Goal: Information Seeking & Learning: Learn about a topic

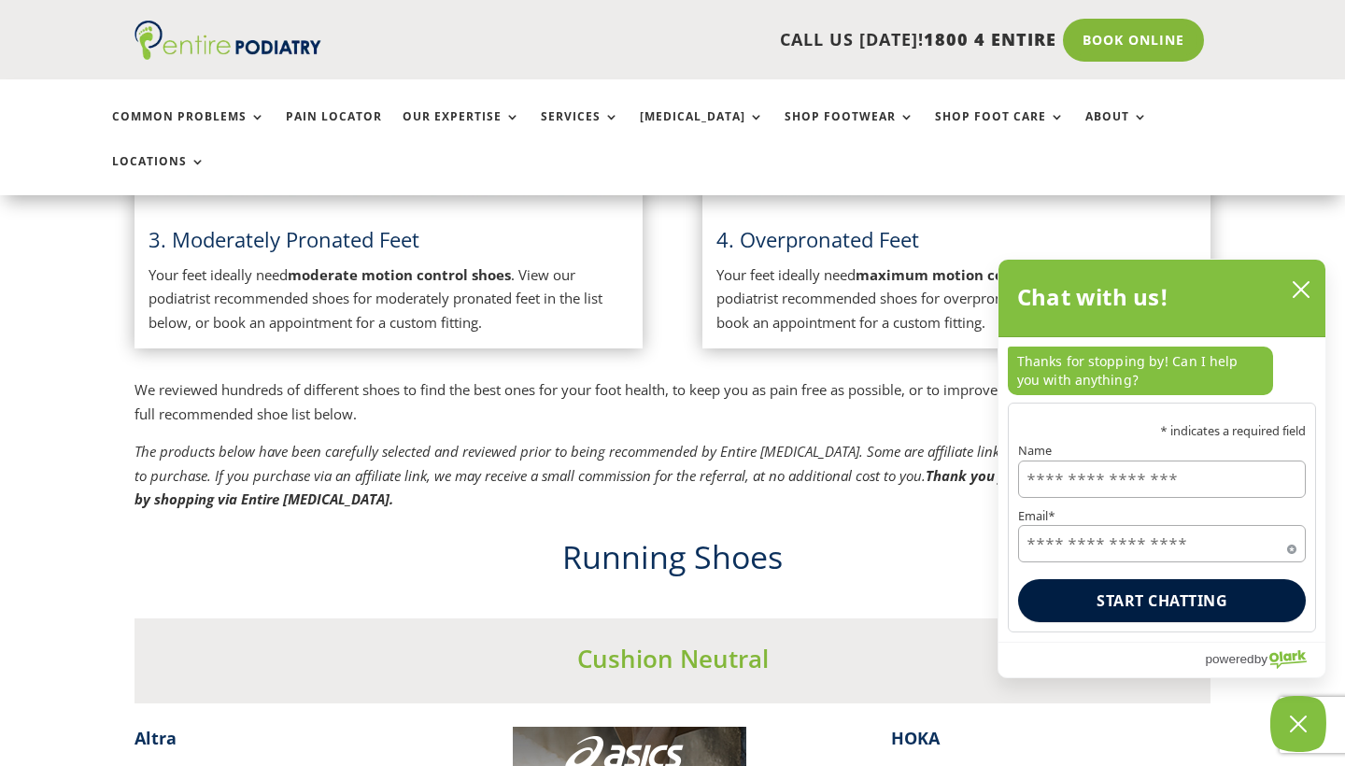
scroll to position [362, 0]
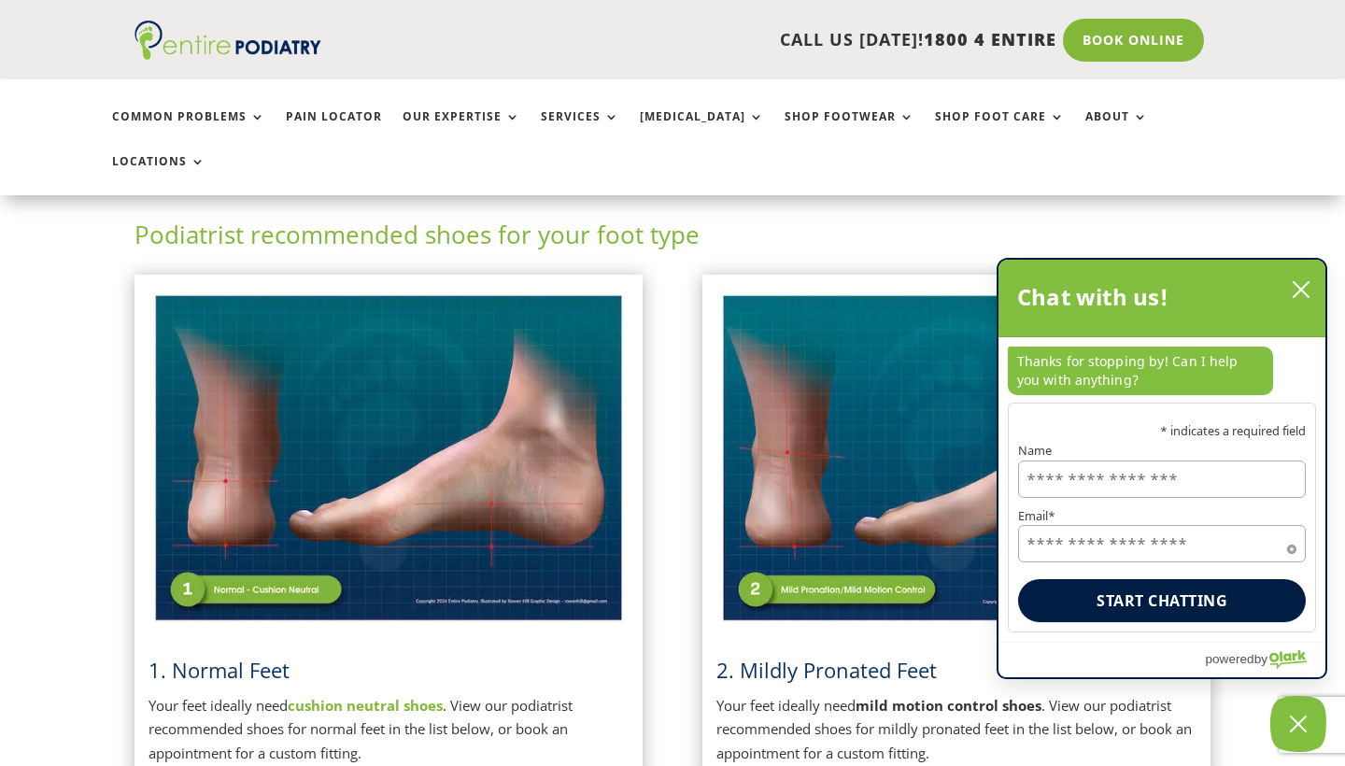
click at [1312, 290] on button "close chatbox" at bounding box center [1301, 290] width 30 height 28
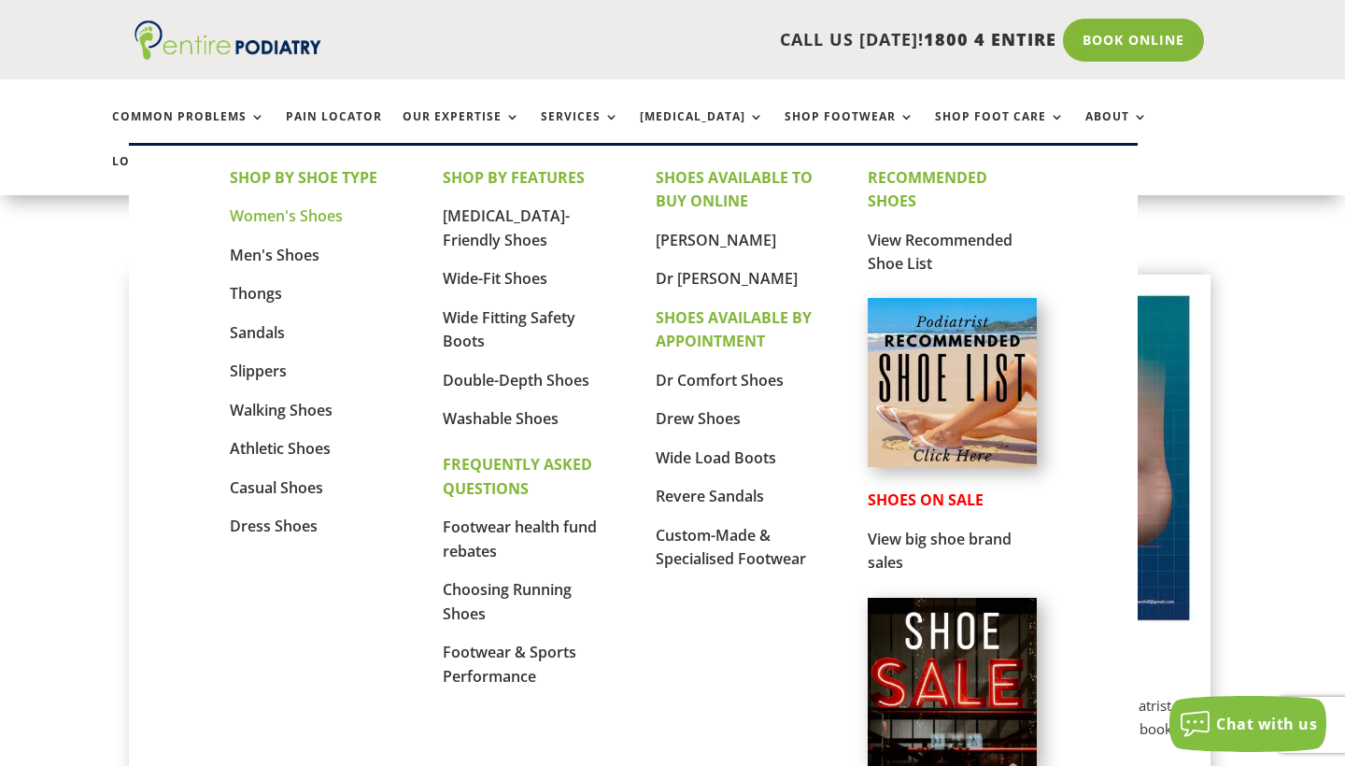
click at [293, 220] on link "Women's Shoes" at bounding box center [286, 215] width 113 height 21
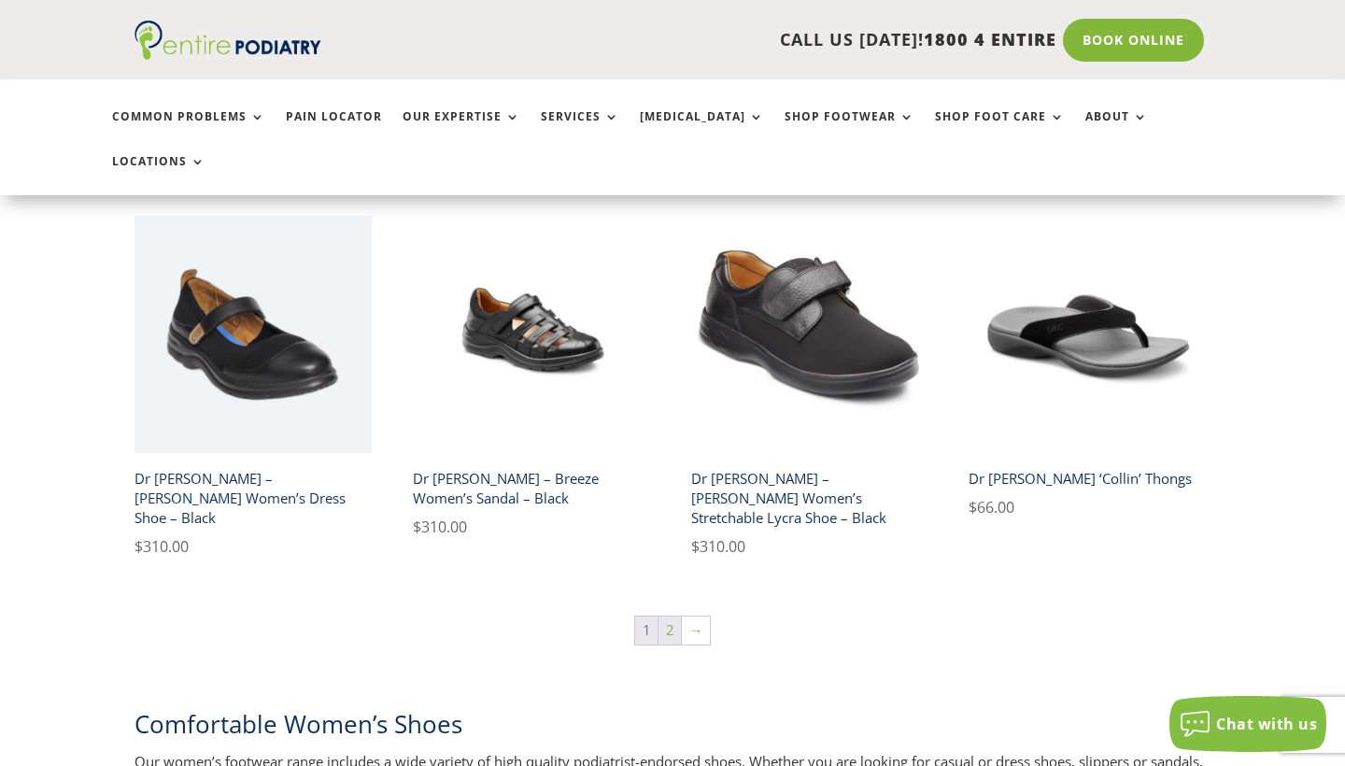
scroll to position [3090, 0]
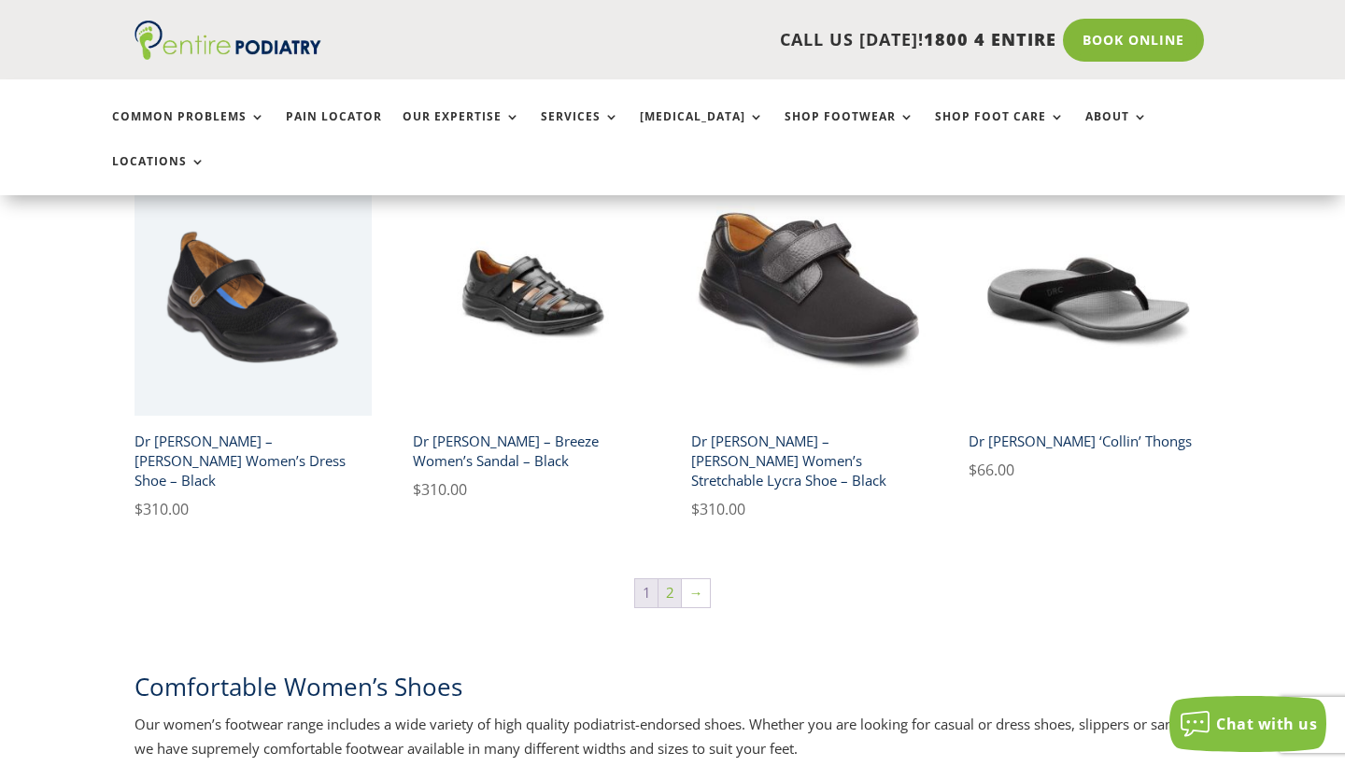
click at [673, 579] on link "2" at bounding box center [670, 593] width 22 height 28
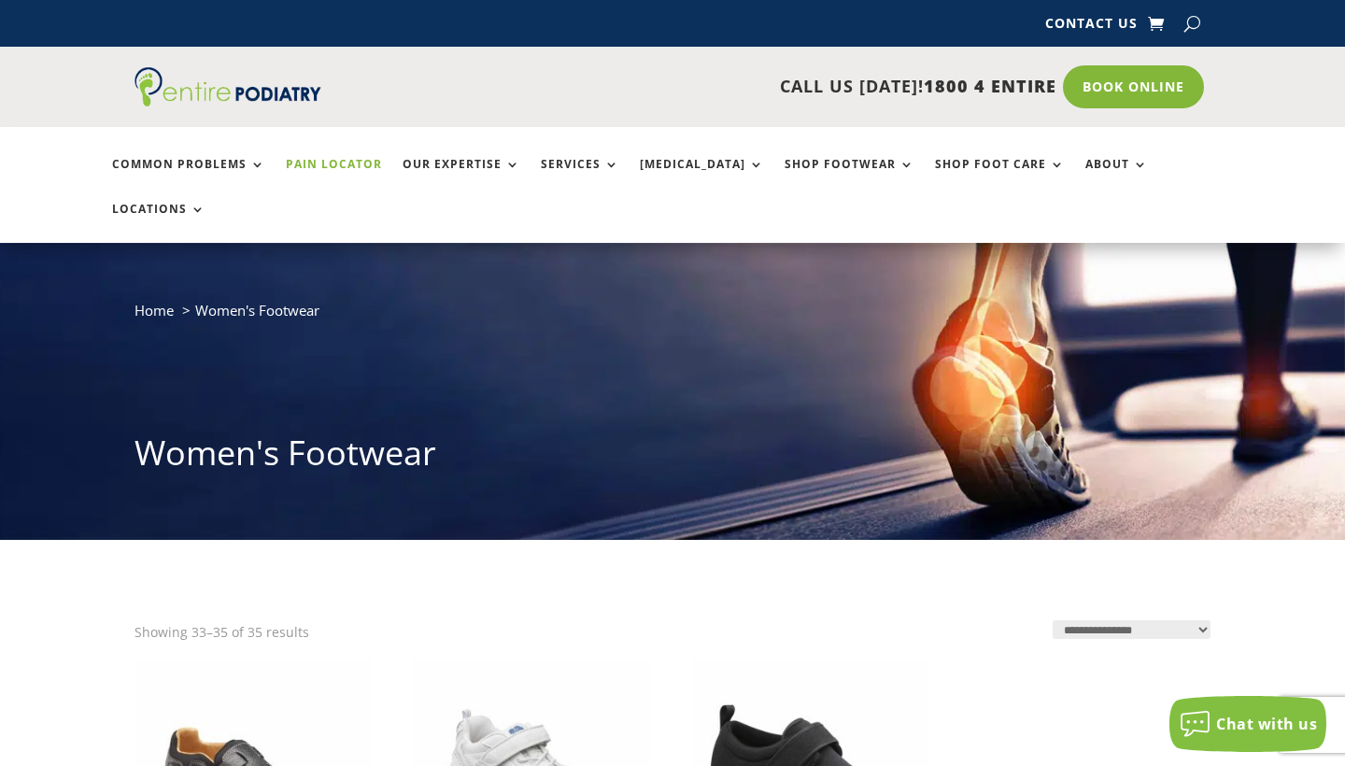
click at [335, 168] on link "Pain Locator" at bounding box center [334, 178] width 96 height 40
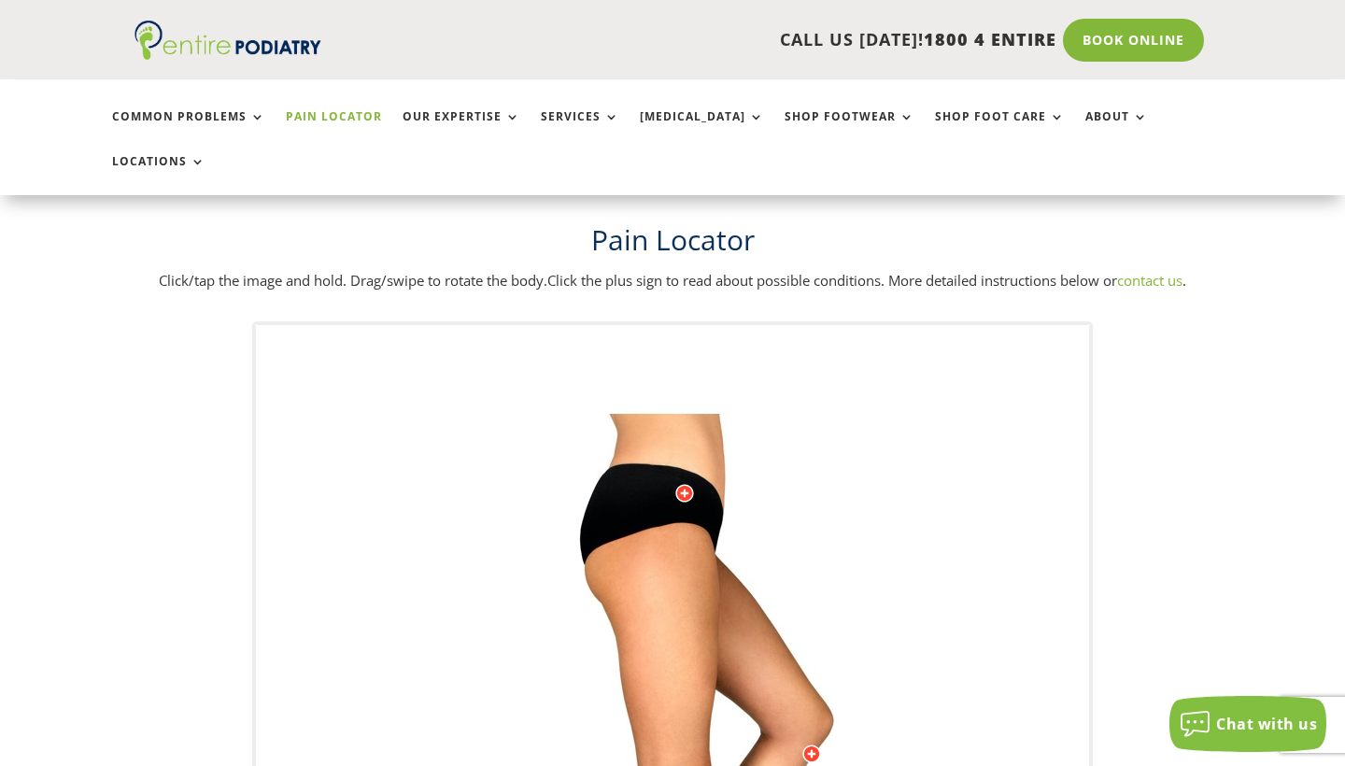
scroll to position [747, 0]
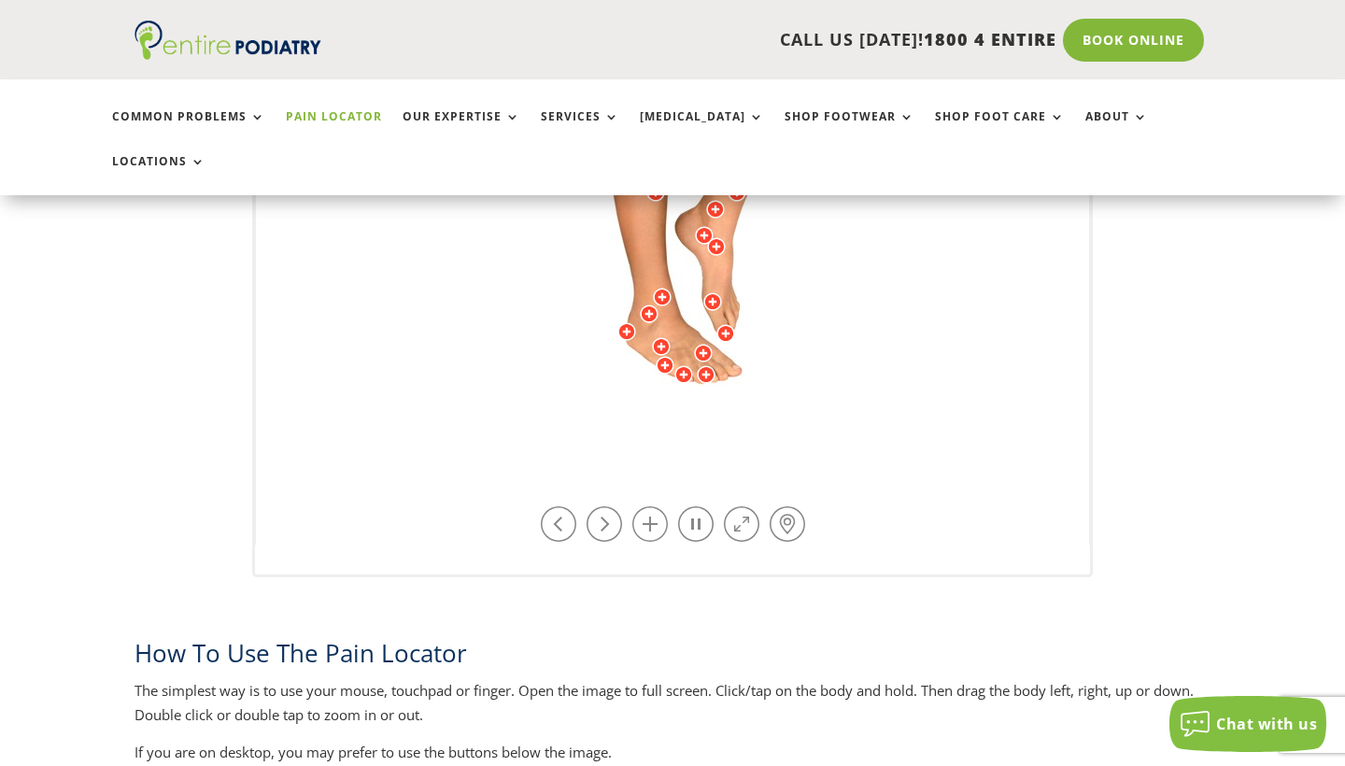
click at [698, 365] on div at bounding box center [706, 374] width 19 height 19
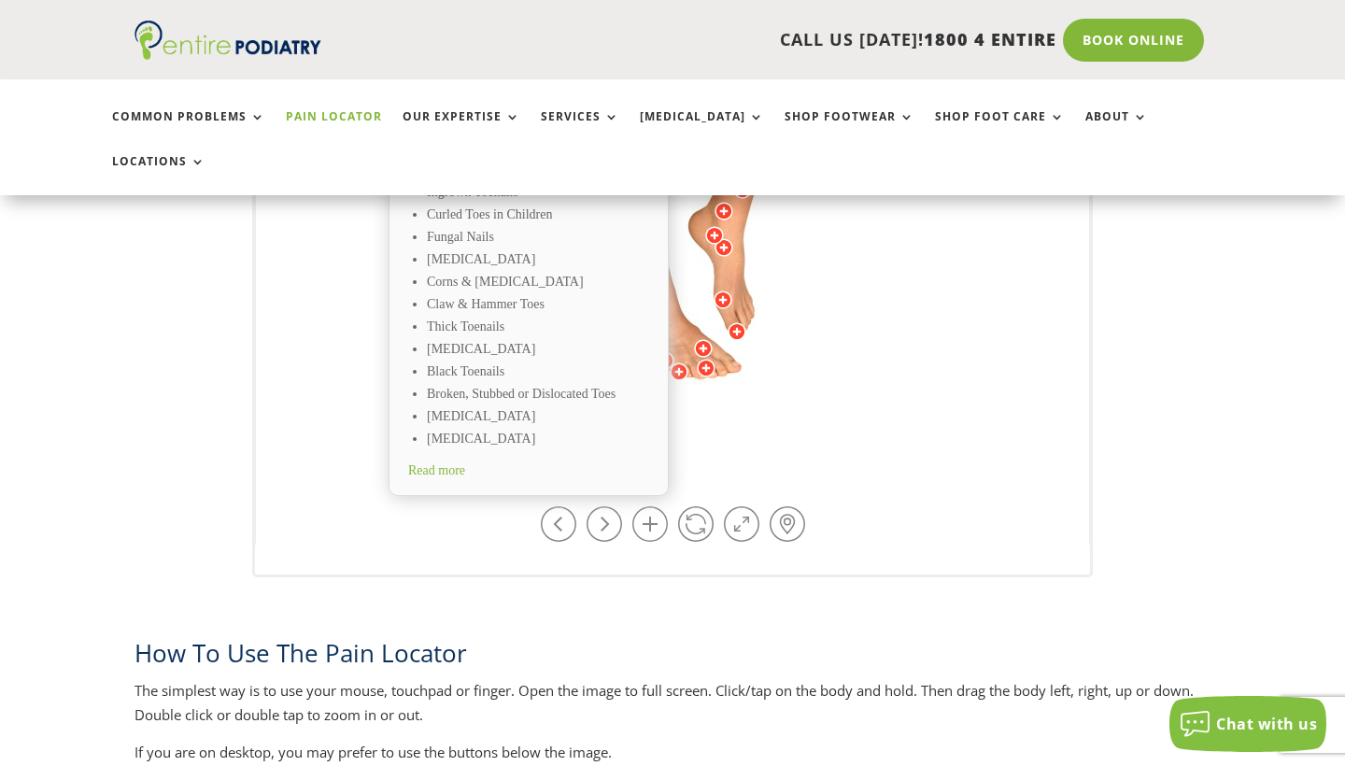
click at [701, 339] on div at bounding box center [703, 348] width 19 height 19
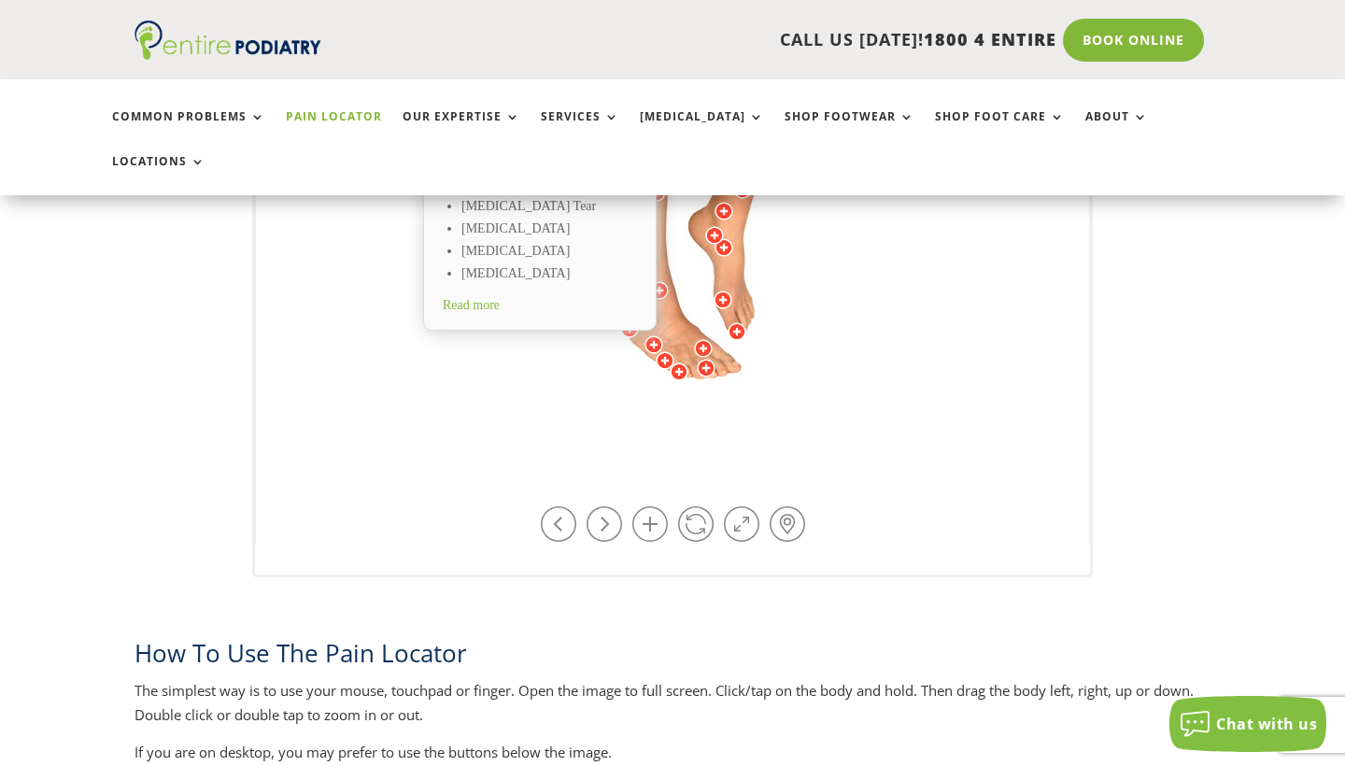
scroll to position [508, 0]
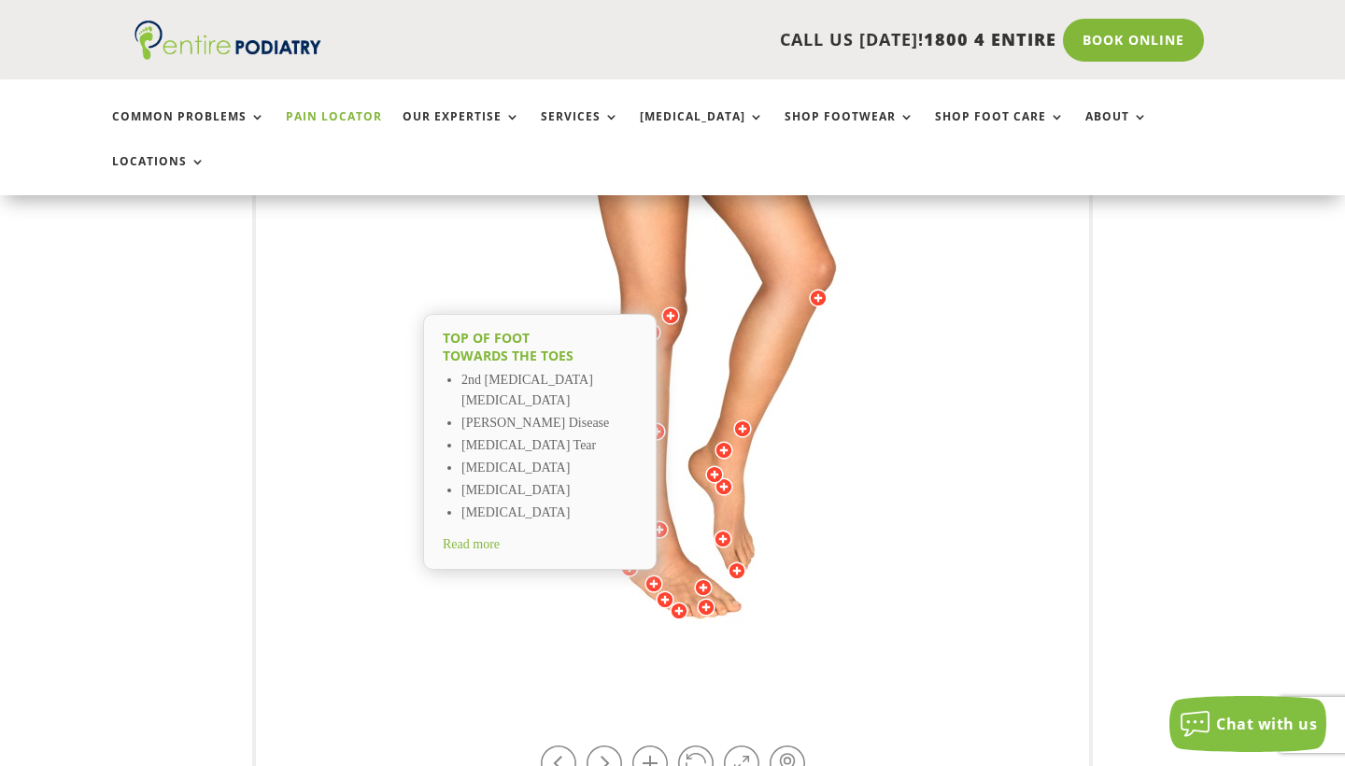
click at [700, 578] on div at bounding box center [703, 587] width 19 height 19
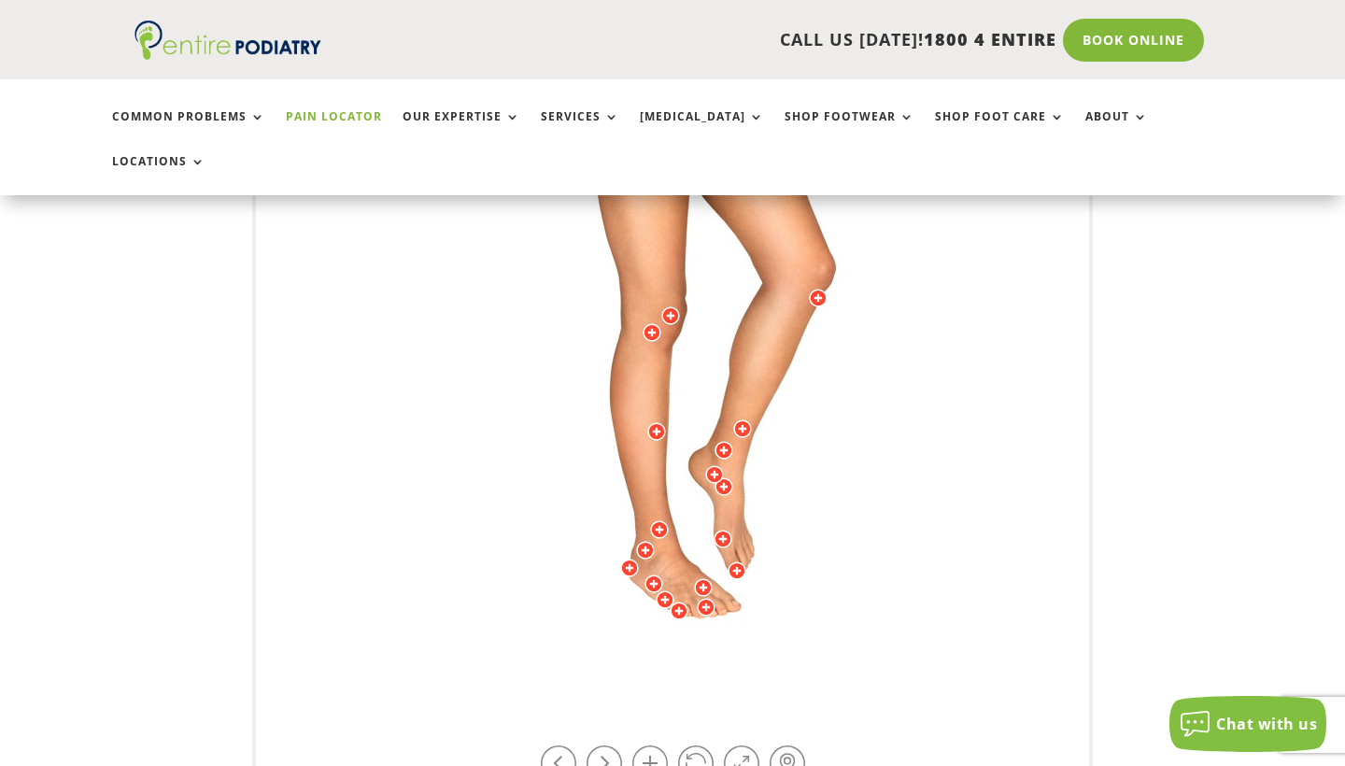
click at [722, 530] on div at bounding box center [723, 539] width 19 height 19
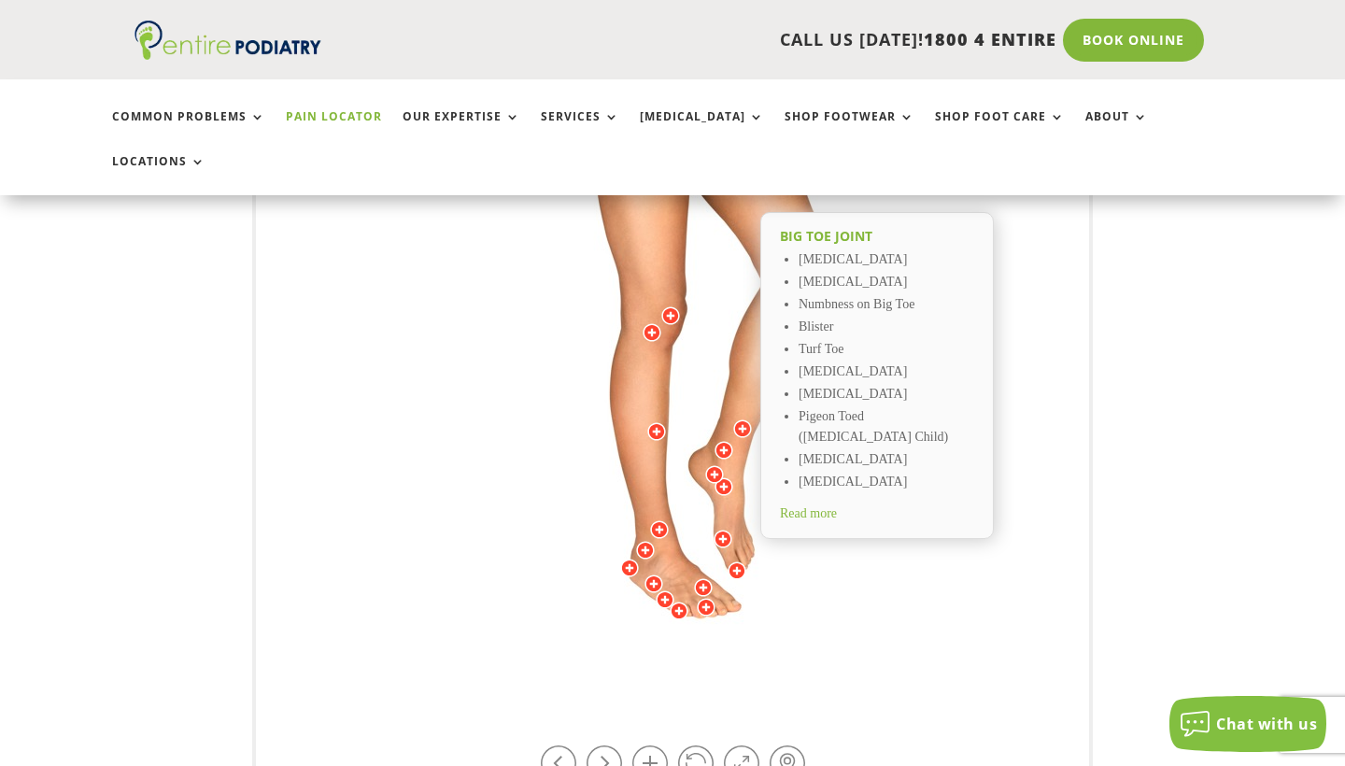
click at [703, 578] on div at bounding box center [703, 587] width 19 height 19
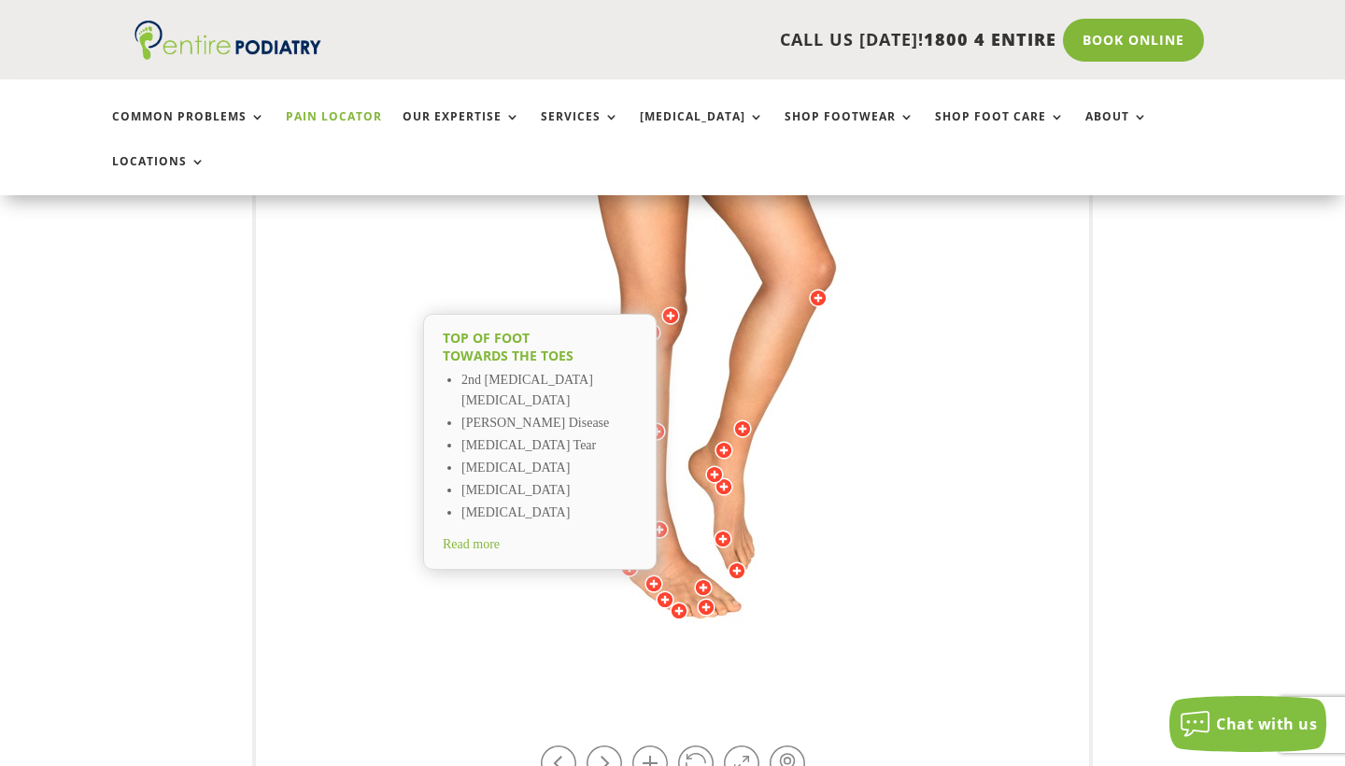
click at [665, 590] on div at bounding box center [665, 599] width 19 height 19
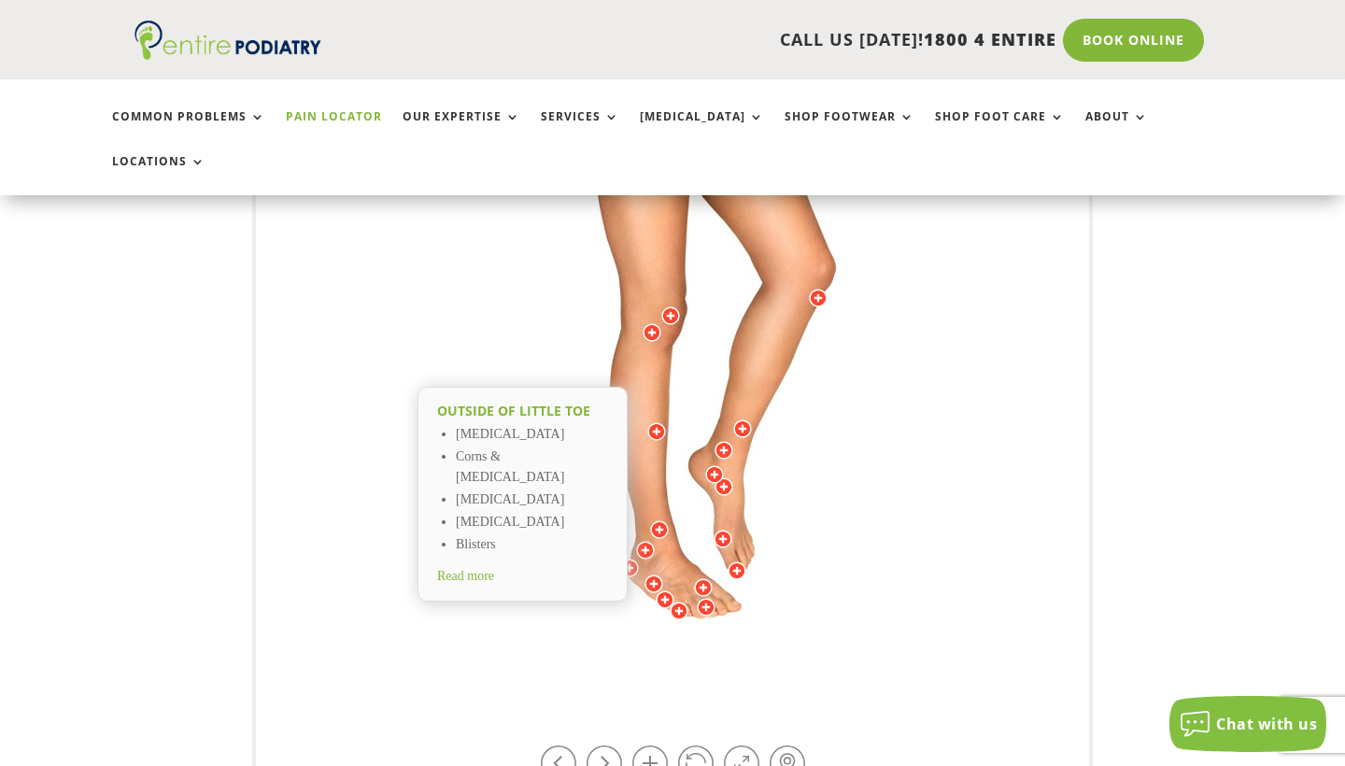
click at [653, 574] on div at bounding box center [654, 583] width 19 height 19
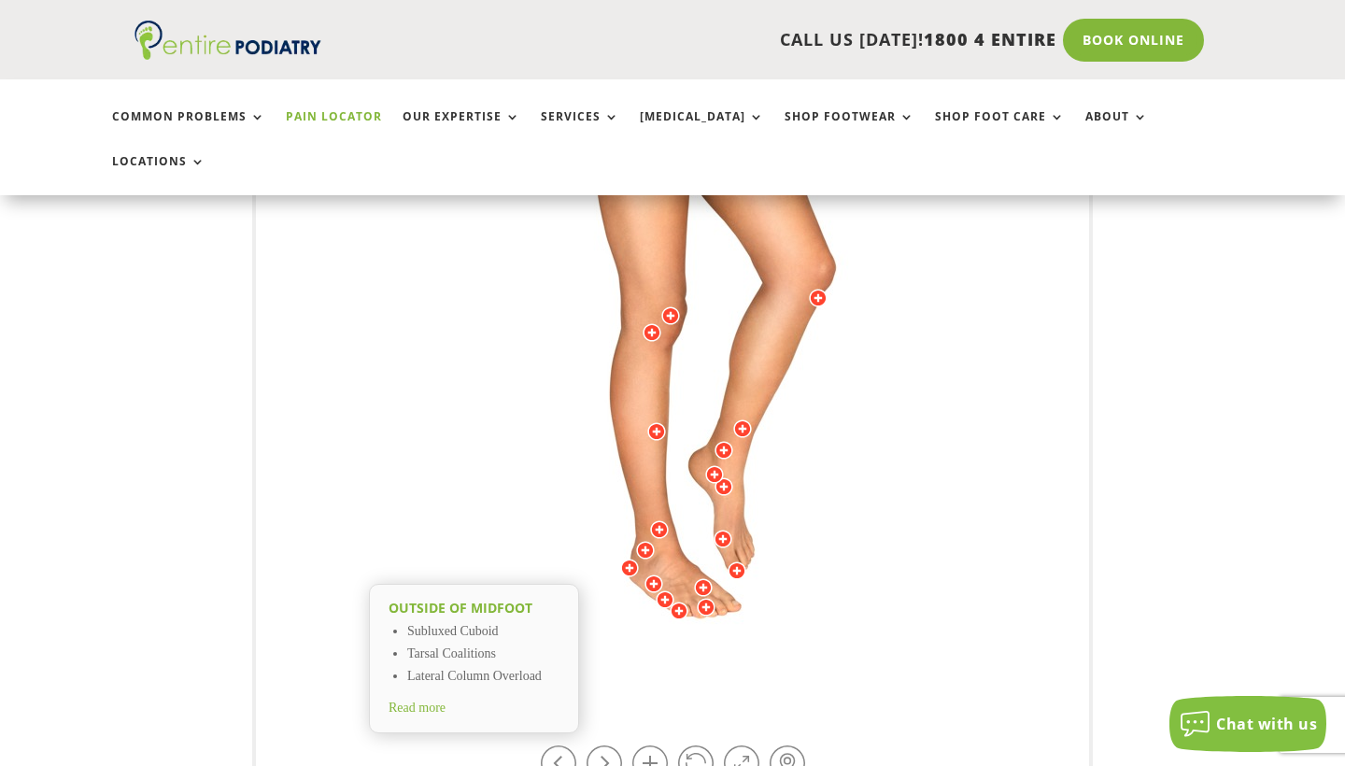
click at [643, 541] on div at bounding box center [645, 550] width 19 height 19
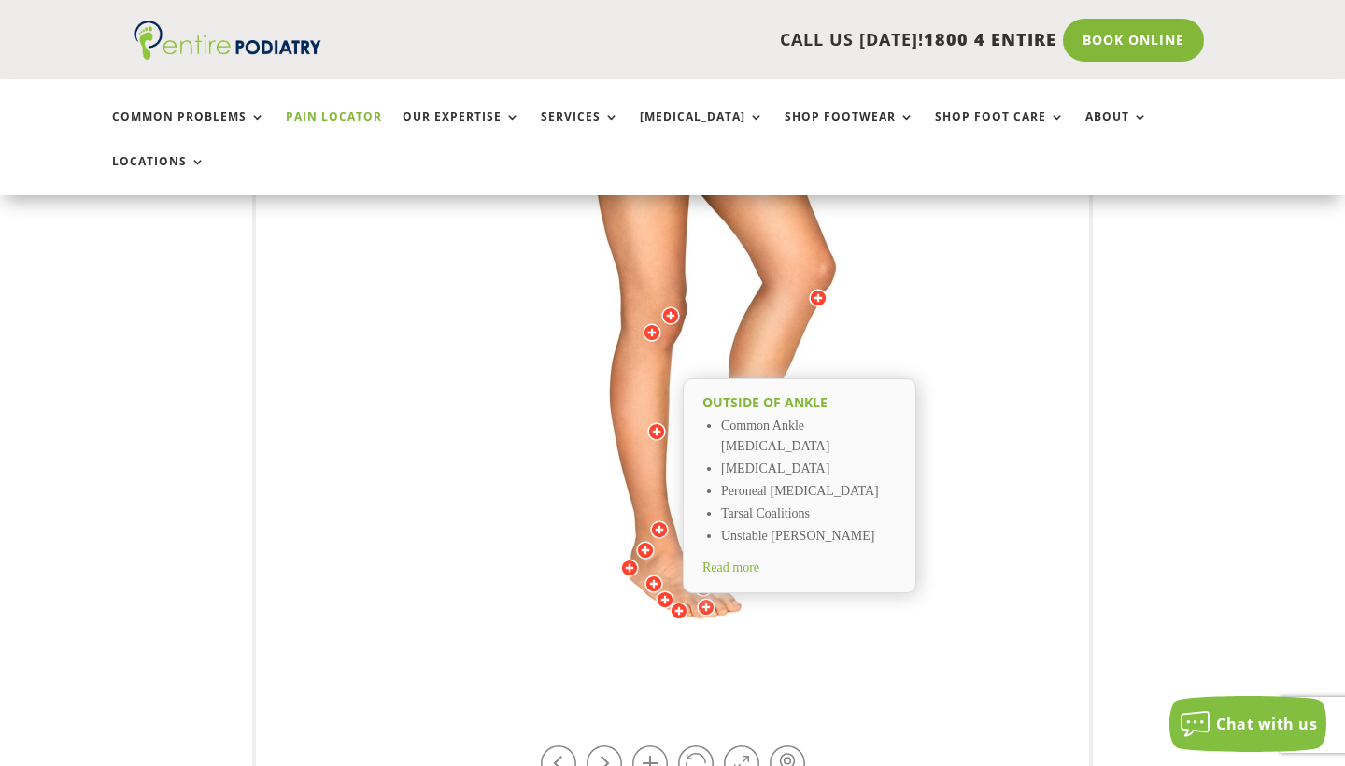
click at [651, 574] on div at bounding box center [654, 583] width 19 height 19
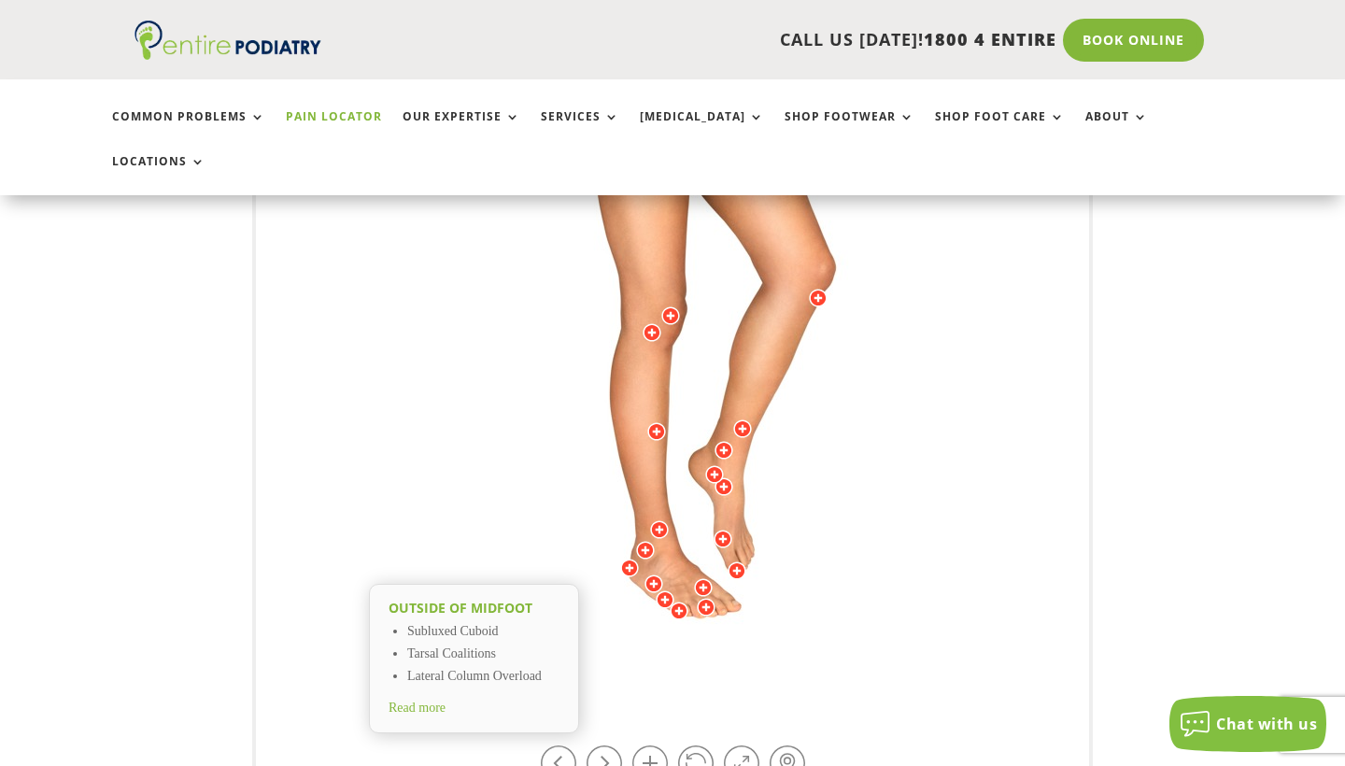
click at [799, 605] on img at bounding box center [673, 324] width 516 height 747
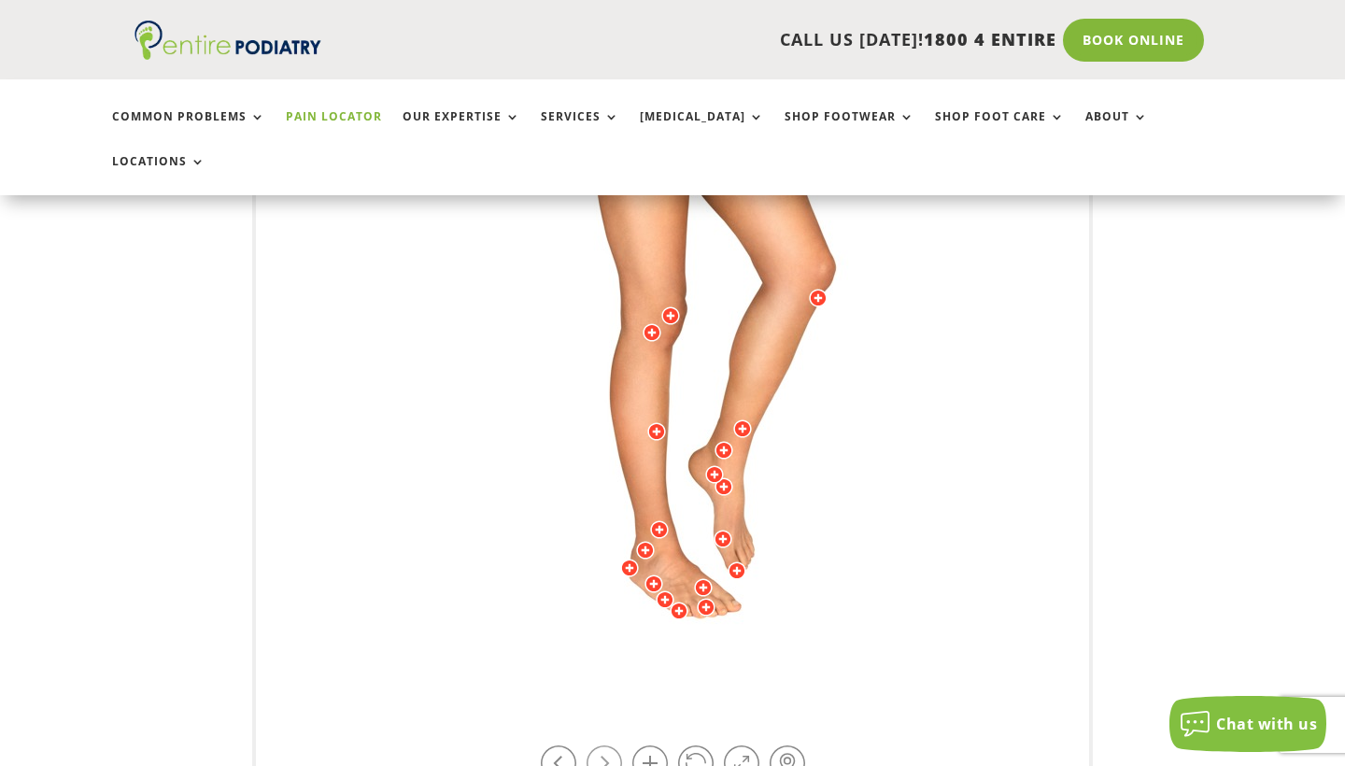
click at [607, 745] on link at bounding box center [604, 762] width 35 height 35
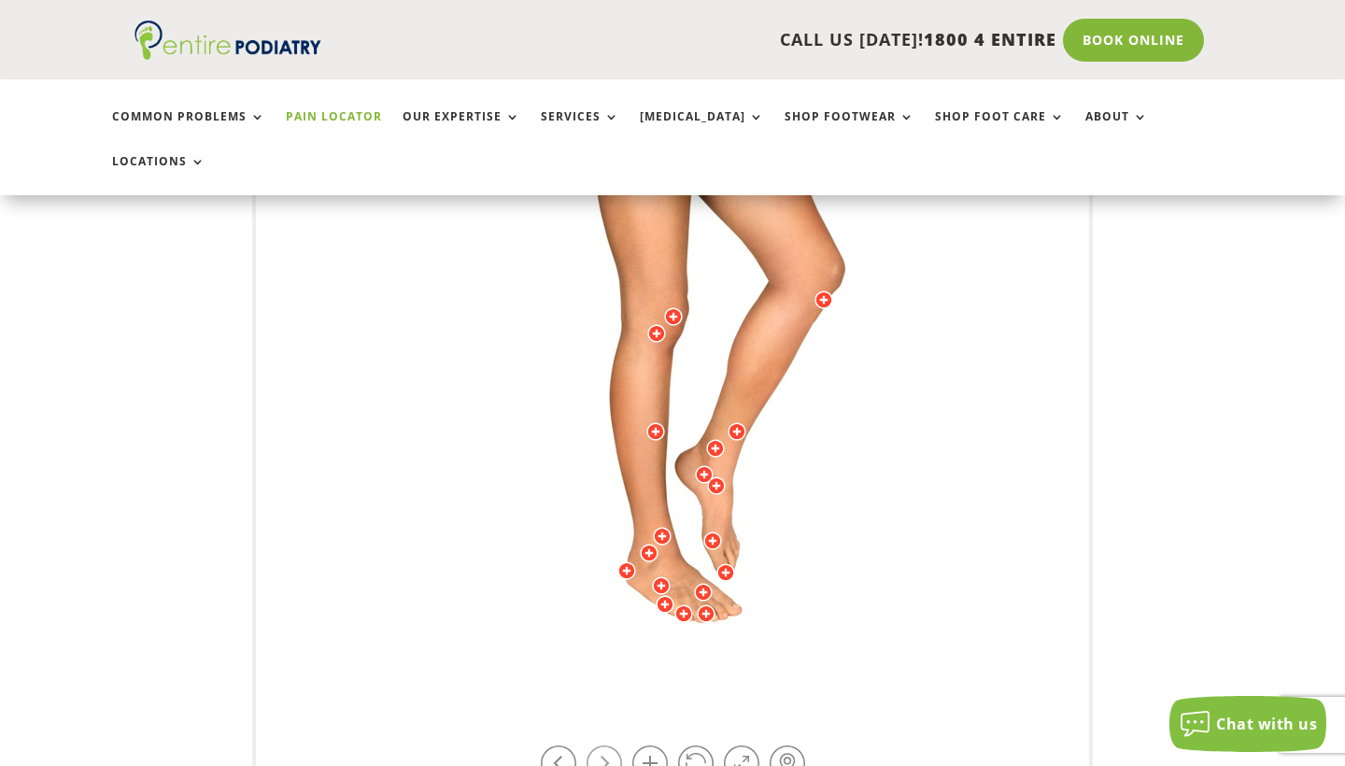
click at [607, 745] on link at bounding box center [604, 762] width 35 height 35
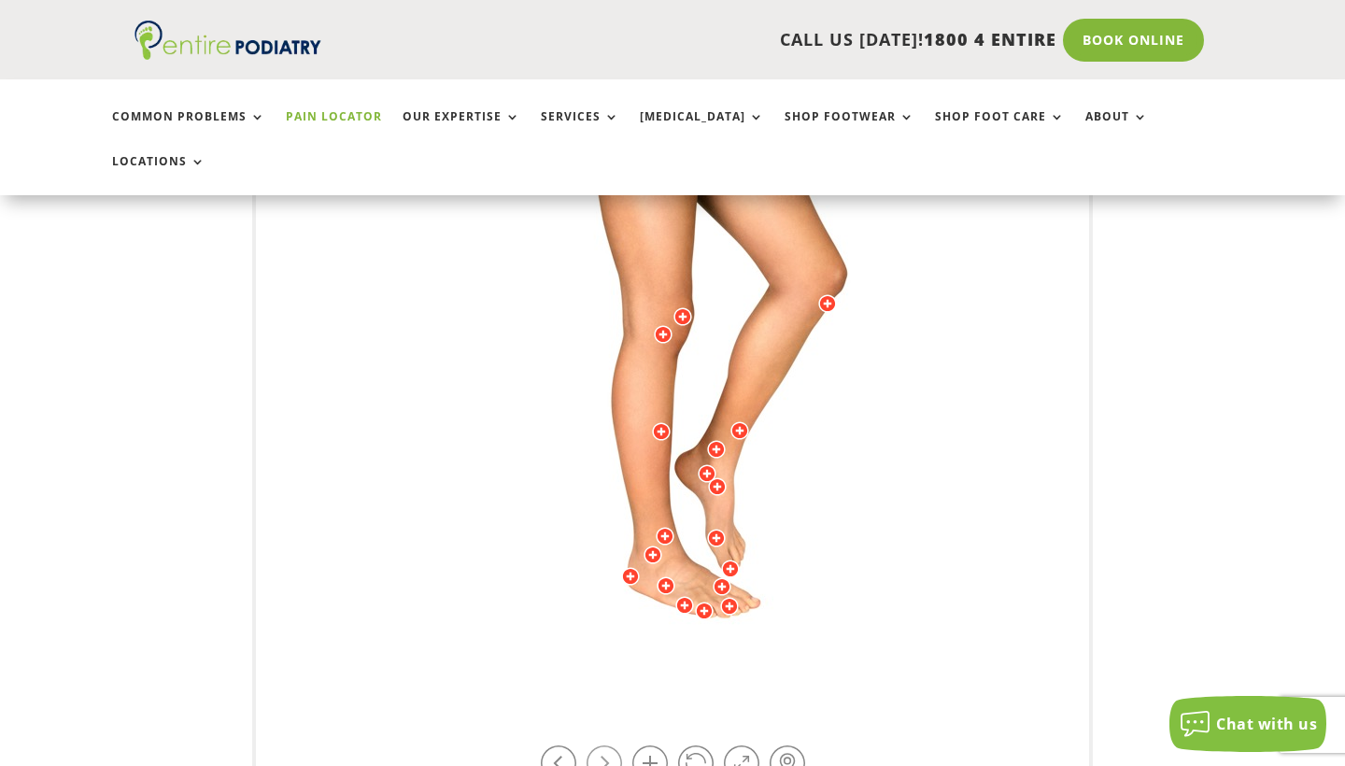
click at [607, 745] on link at bounding box center [604, 762] width 35 height 35
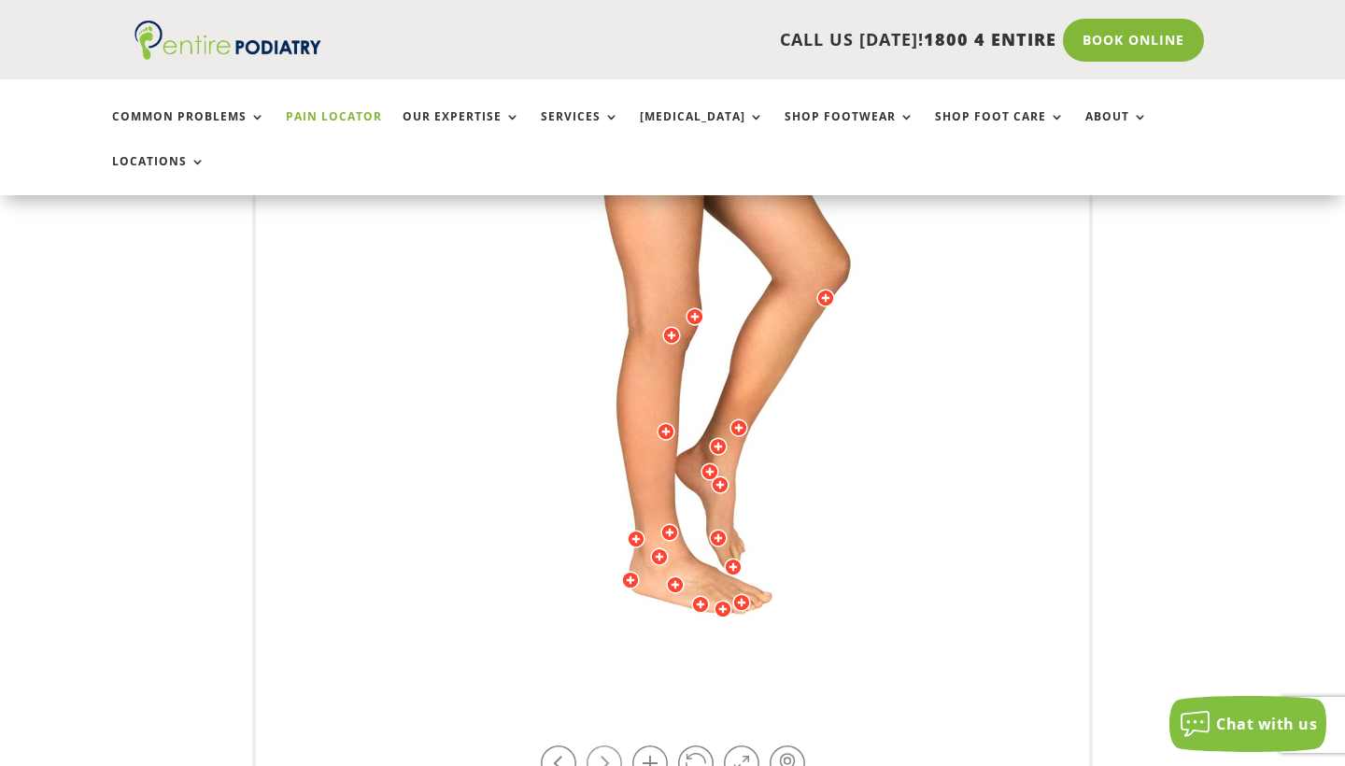
click at [607, 745] on link at bounding box center [604, 762] width 35 height 35
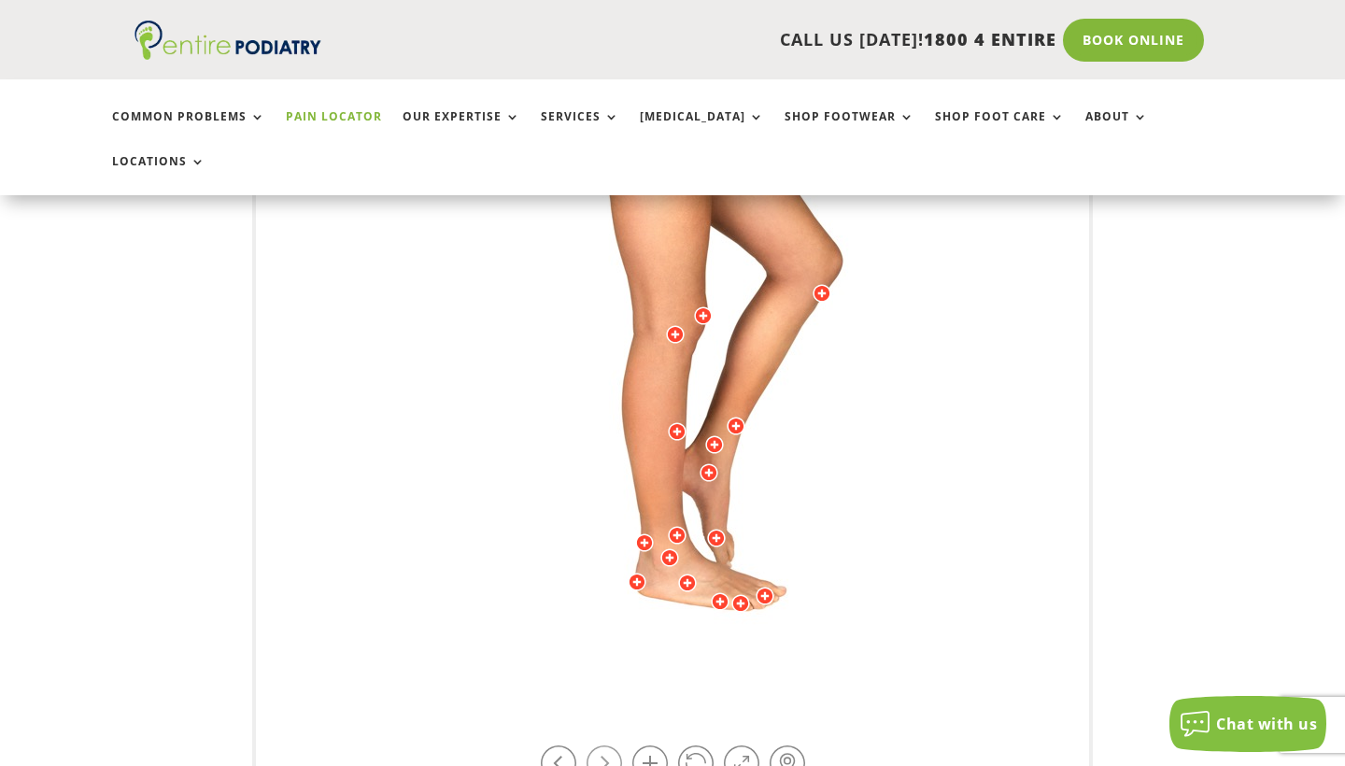
click at [607, 745] on link at bounding box center [604, 762] width 35 height 35
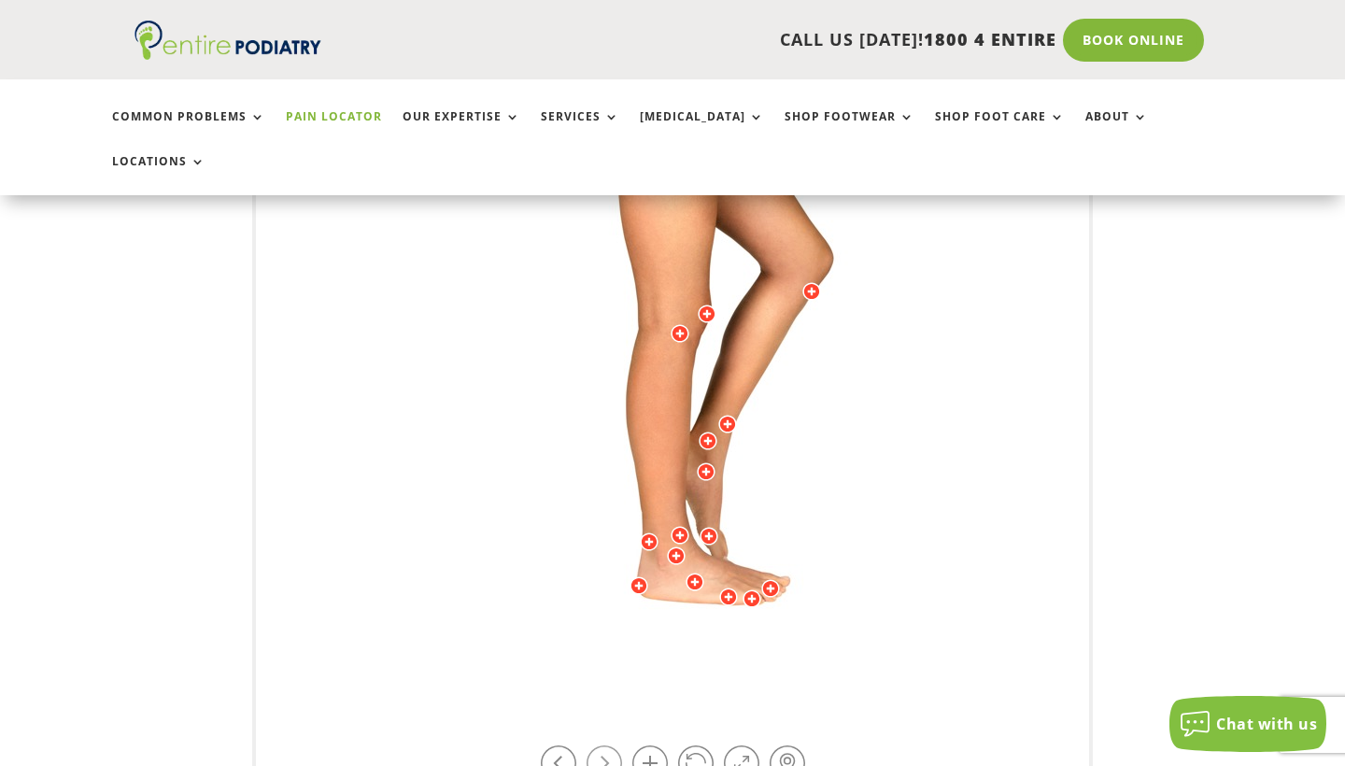
click at [607, 745] on link at bounding box center [604, 762] width 35 height 35
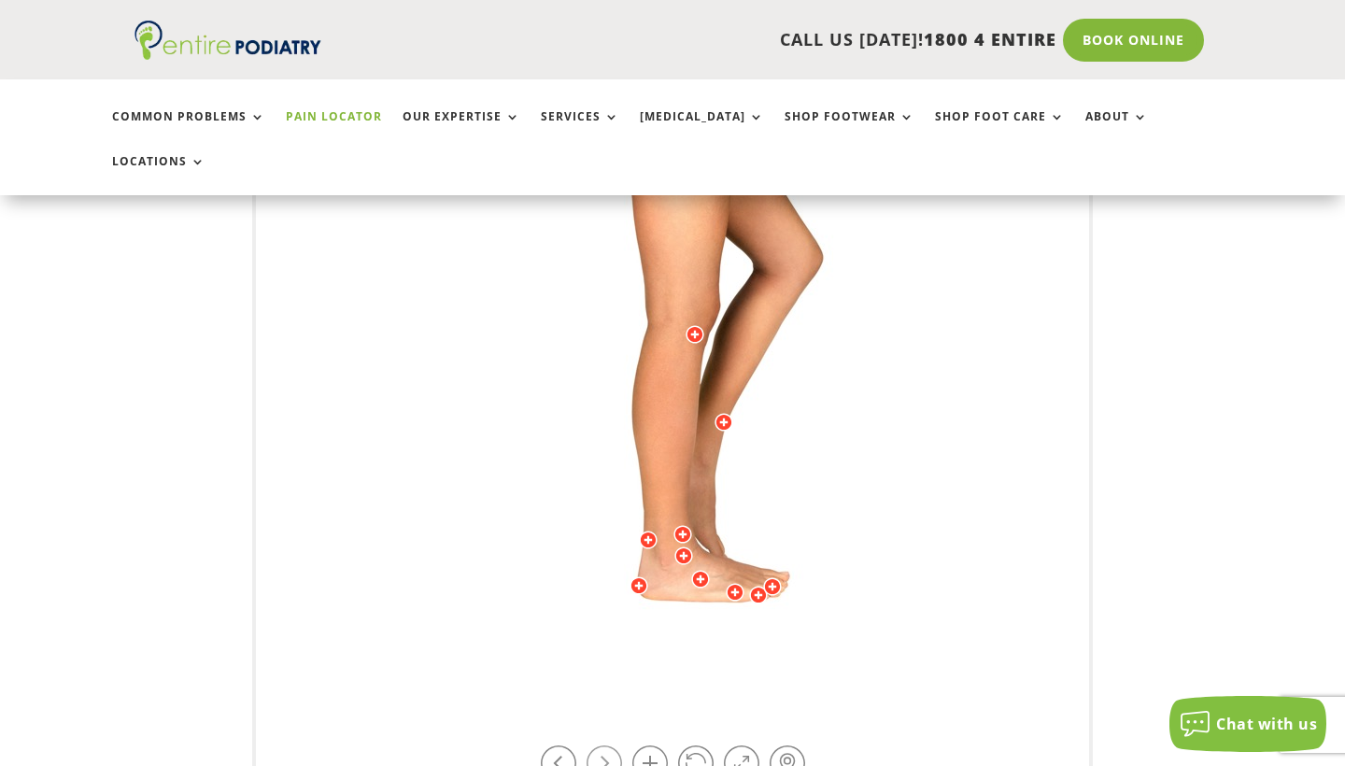
click at [607, 745] on link at bounding box center [604, 762] width 35 height 35
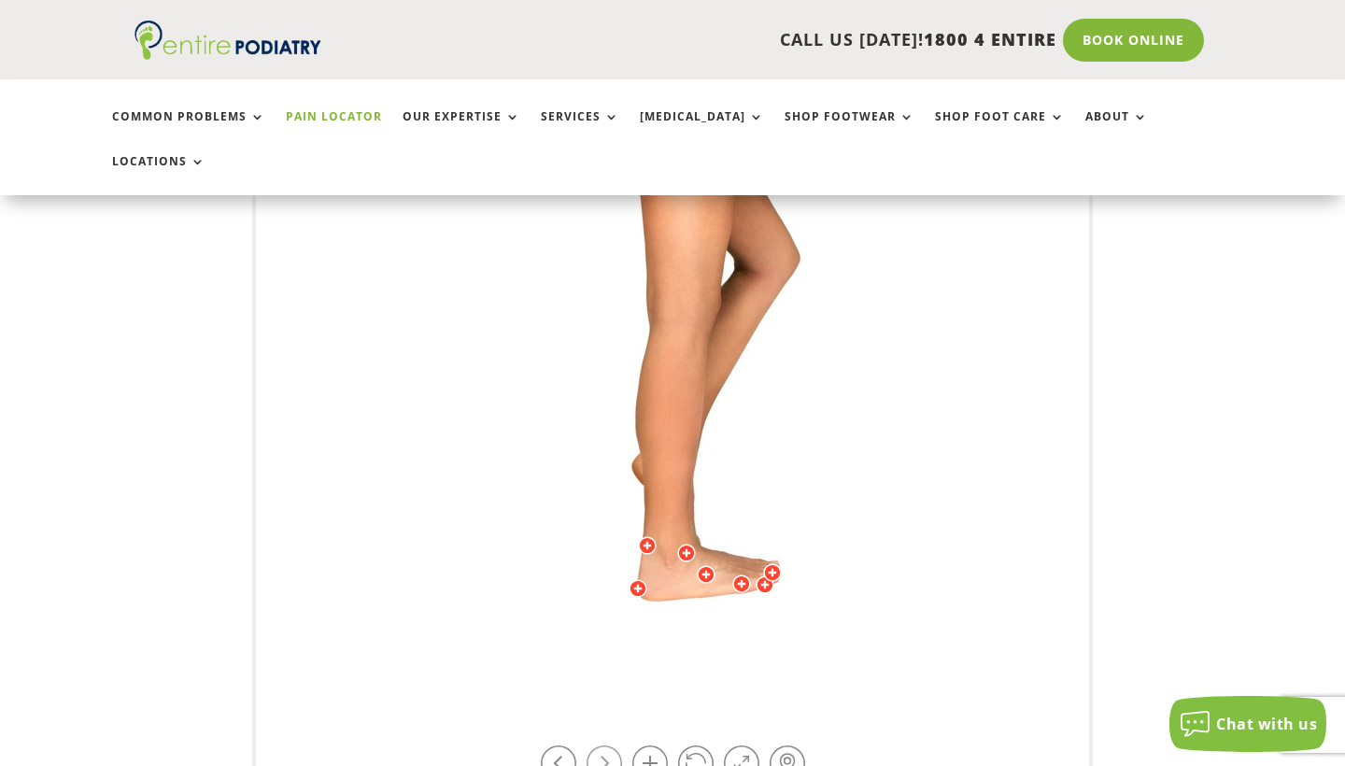
click at [607, 745] on link at bounding box center [604, 762] width 35 height 35
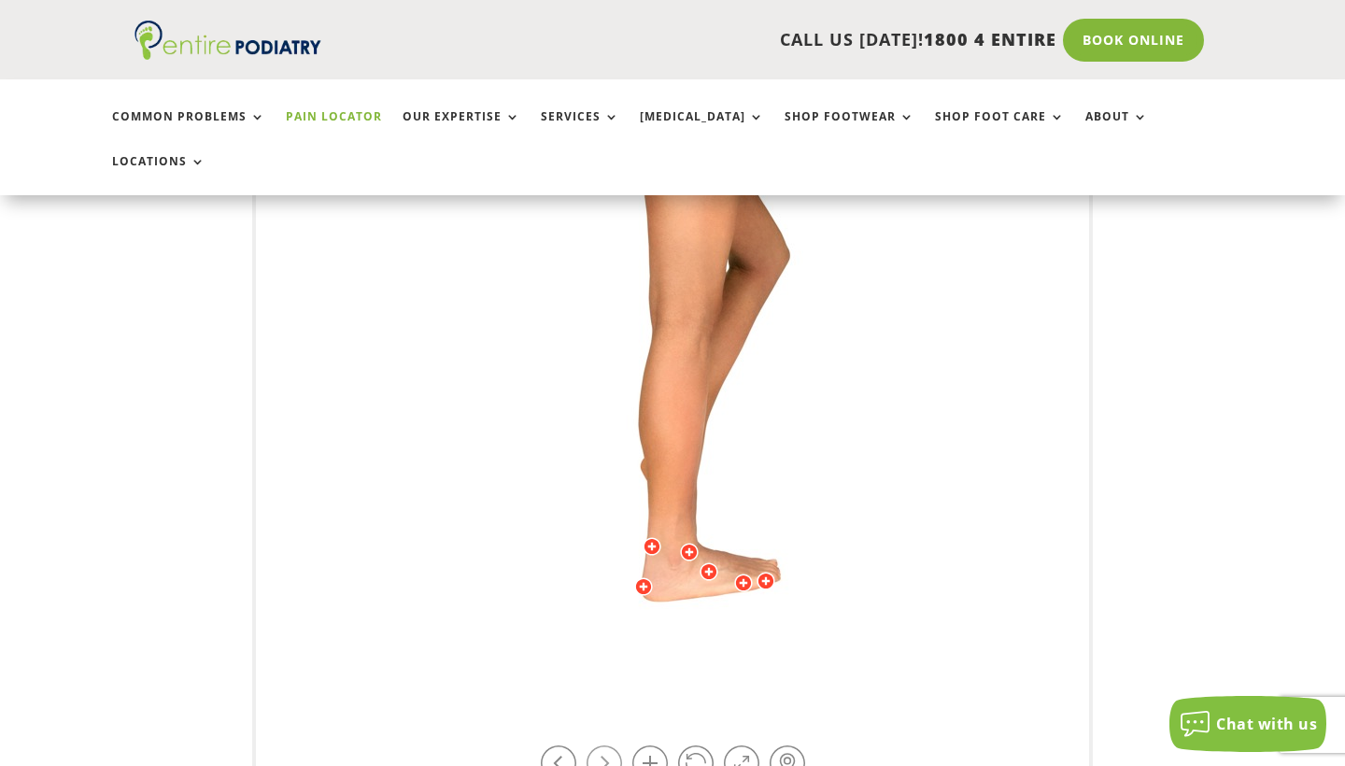
click at [607, 745] on link at bounding box center [604, 762] width 35 height 35
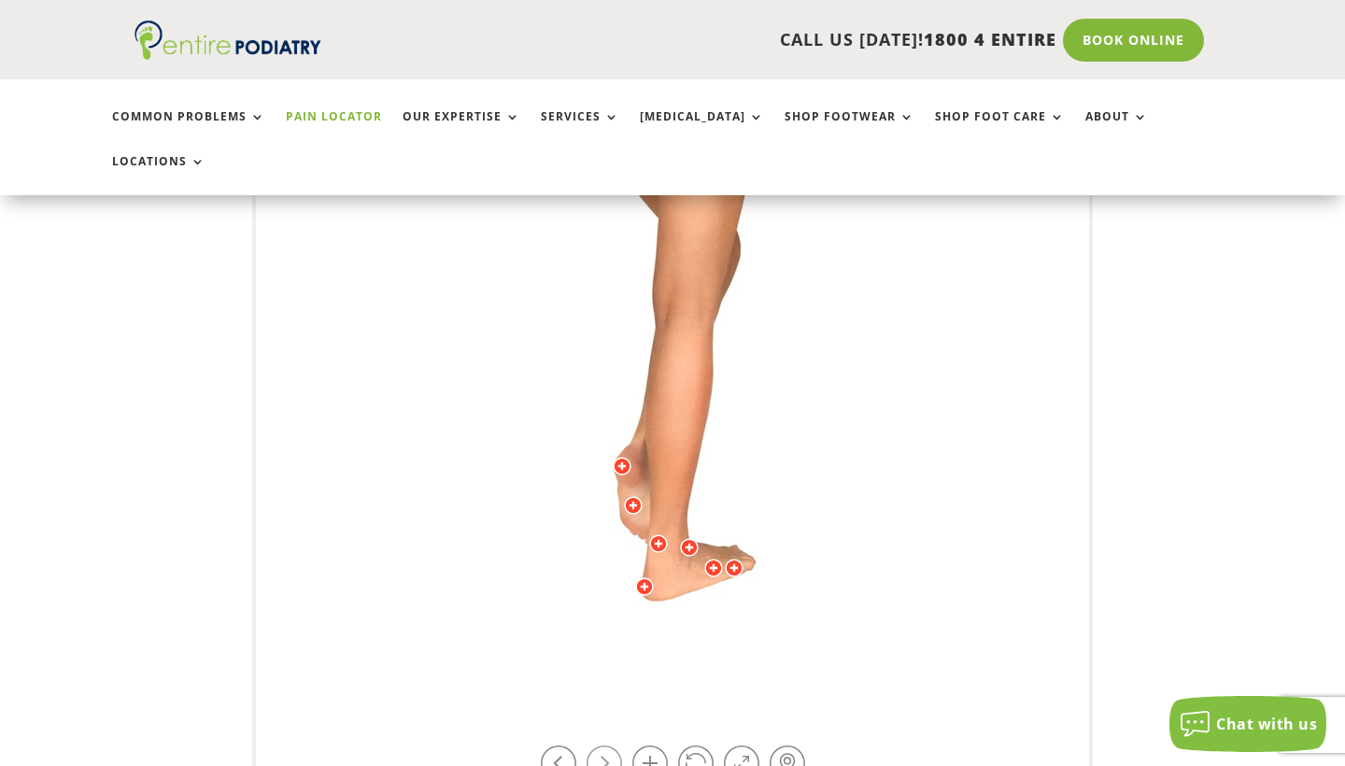
click at [607, 745] on link at bounding box center [604, 762] width 35 height 35
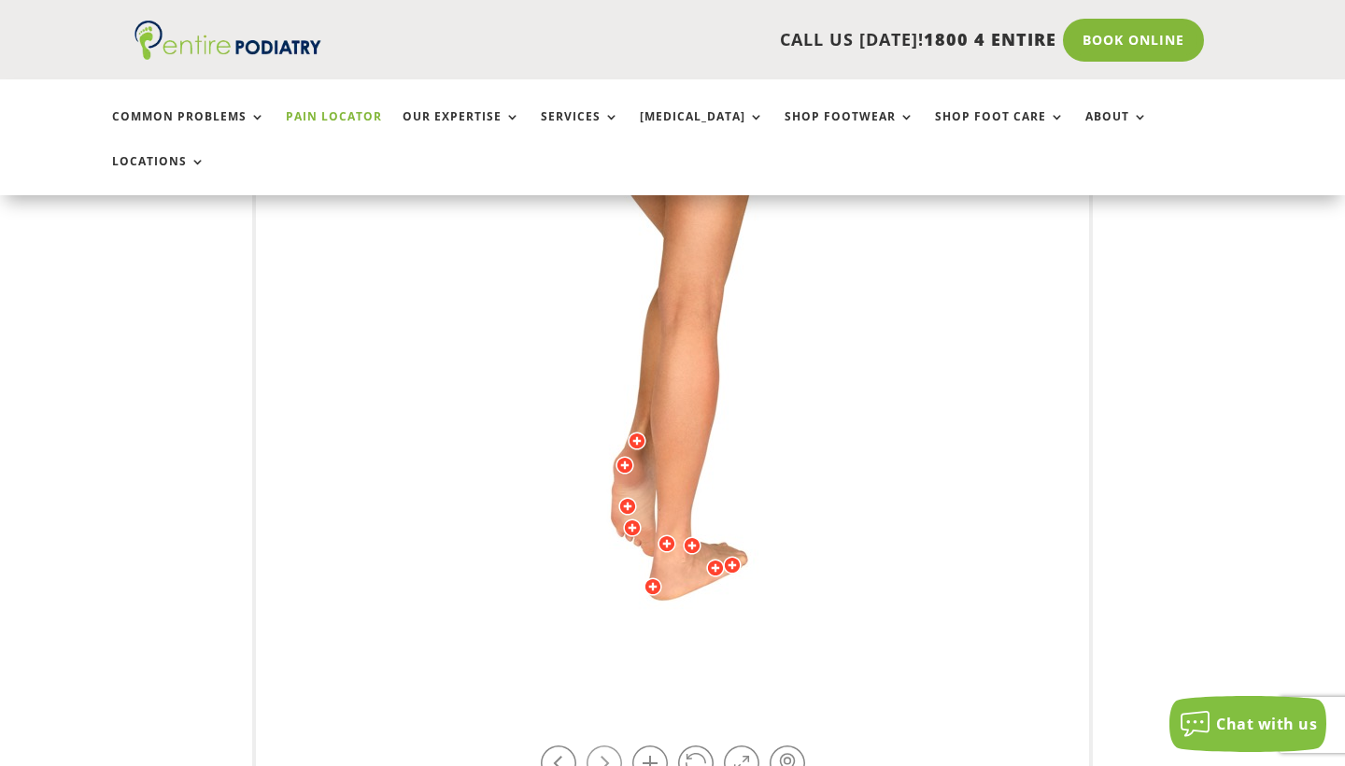
click at [607, 745] on link at bounding box center [604, 762] width 35 height 35
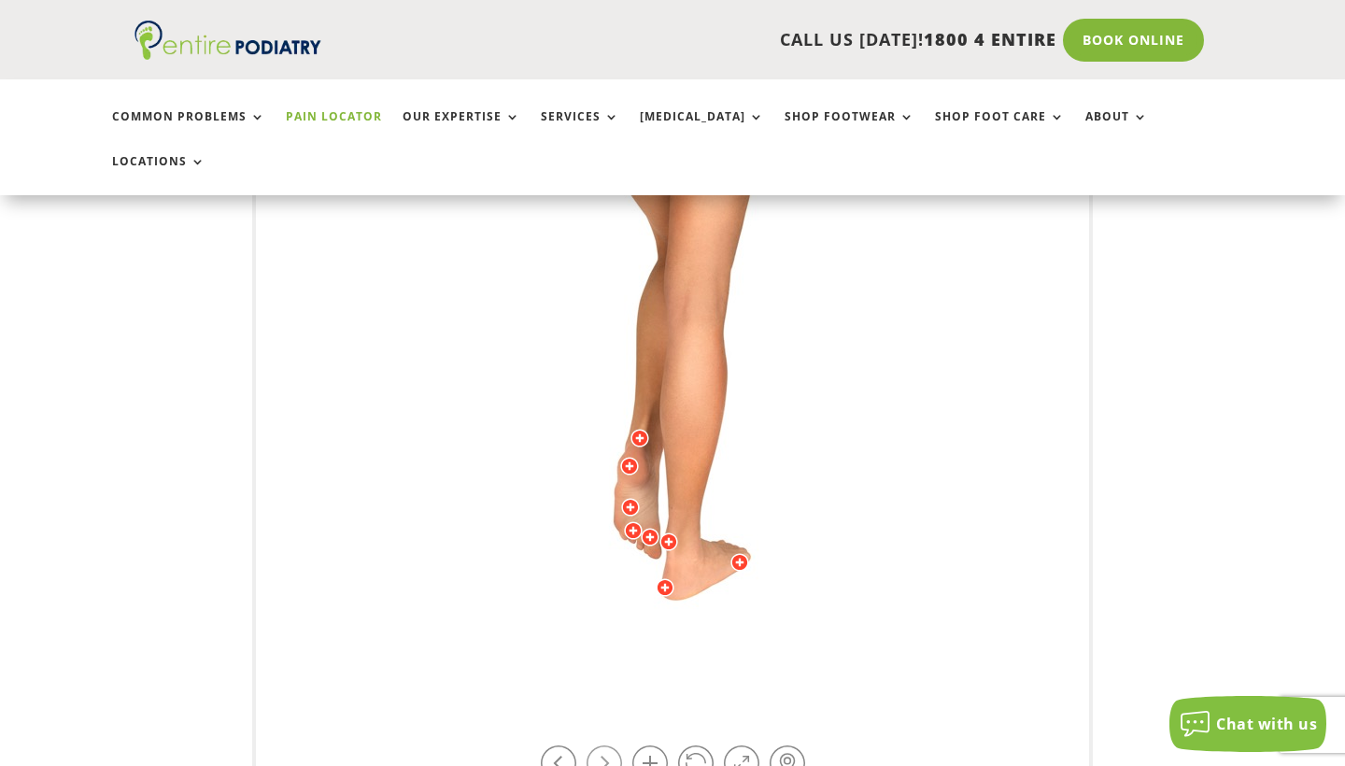
click at [607, 745] on link at bounding box center [604, 762] width 35 height 35
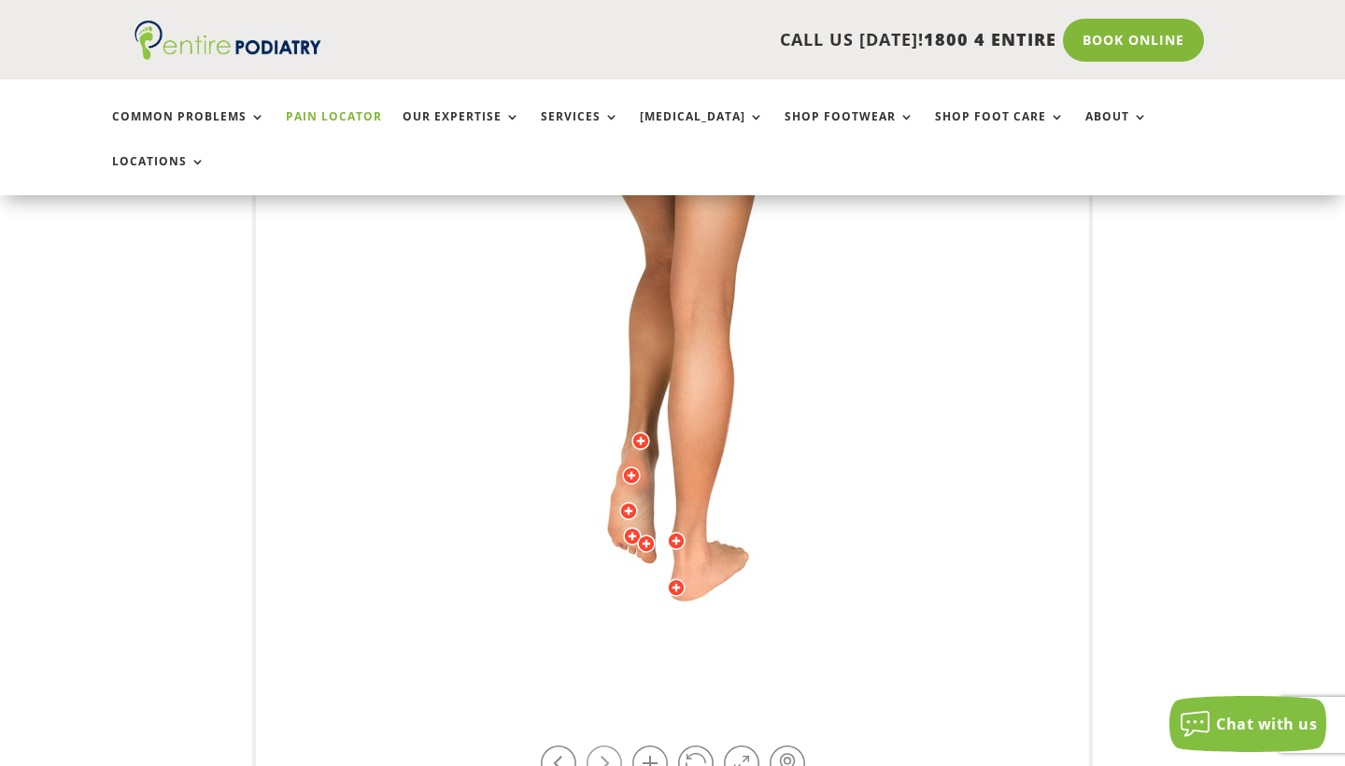
click at [607, 745] on link at bounding box center [604, 762] width 35 height 35
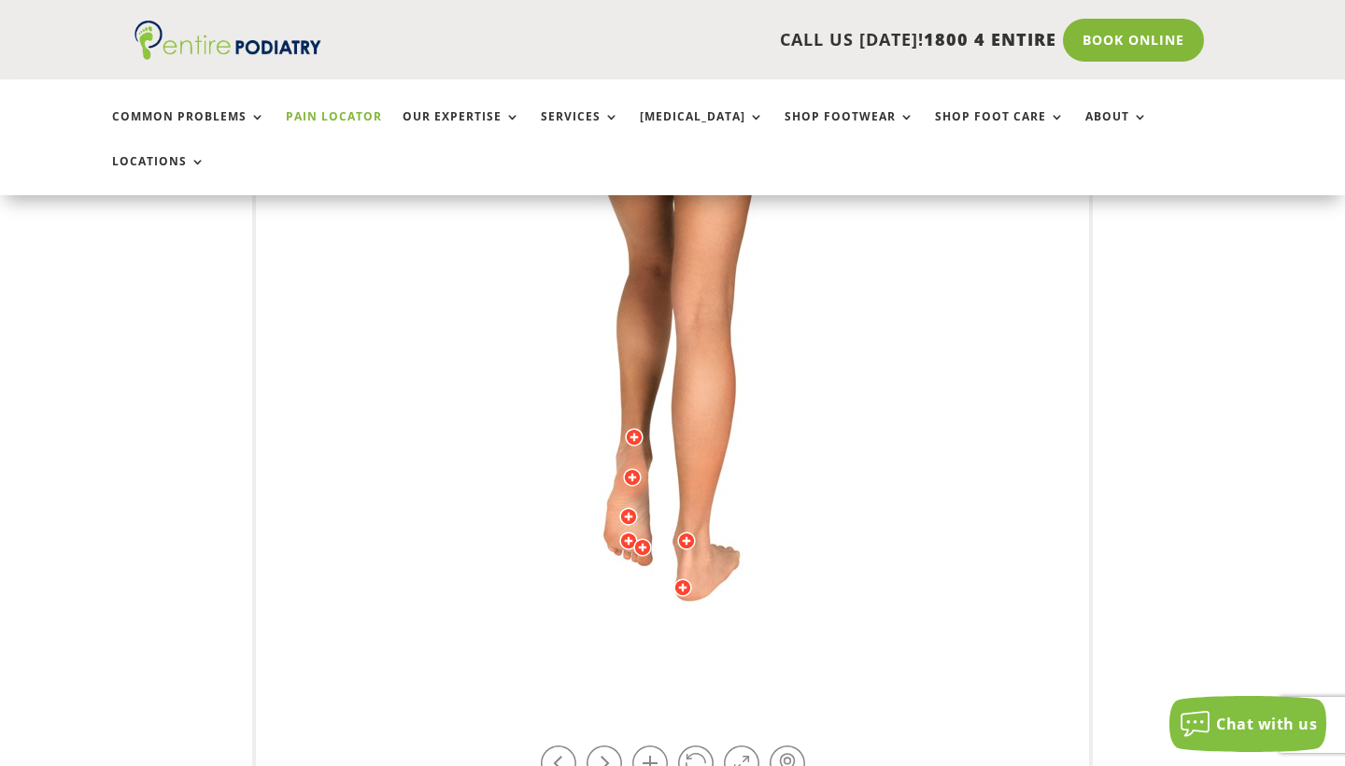
click at [627, 507] on div at bounding box center [628, 516] width 19 height 19
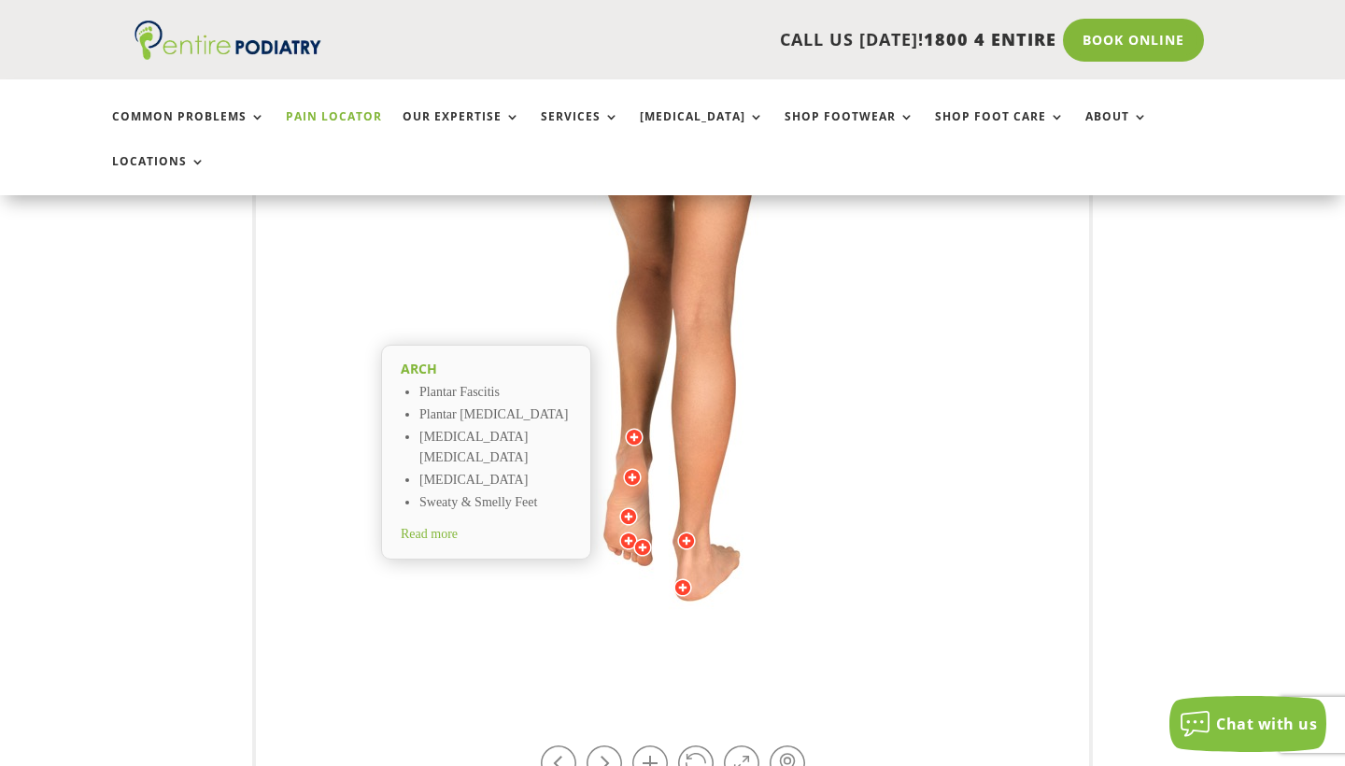
click at [458, 527] on span "Read more" at bounding box center [429, 534] width 57 height 14
click at [627, 531] on div at bounding box center [628, 540] width 19 height 19
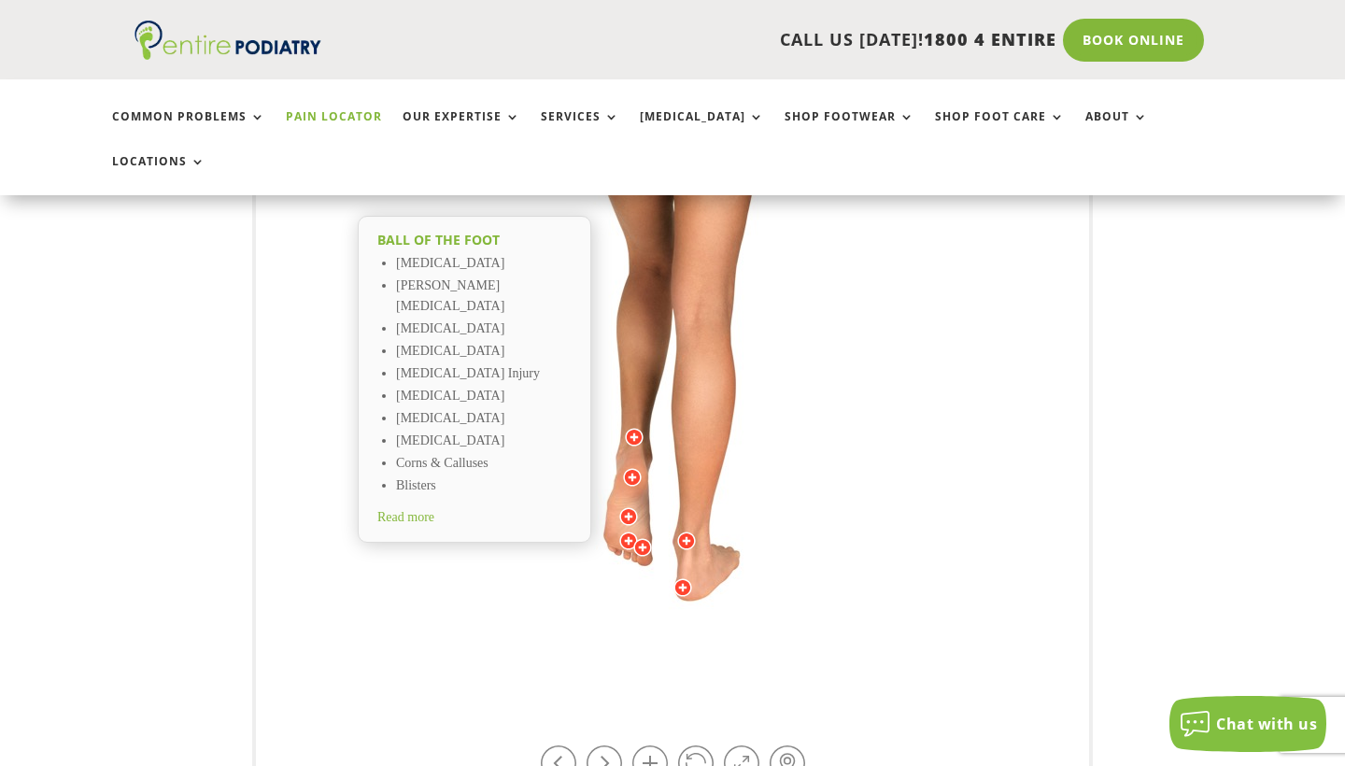
click at [439, 341] on li "[MEDICAL_DATA]" at bounding box center [484, 352] width 176 height 22
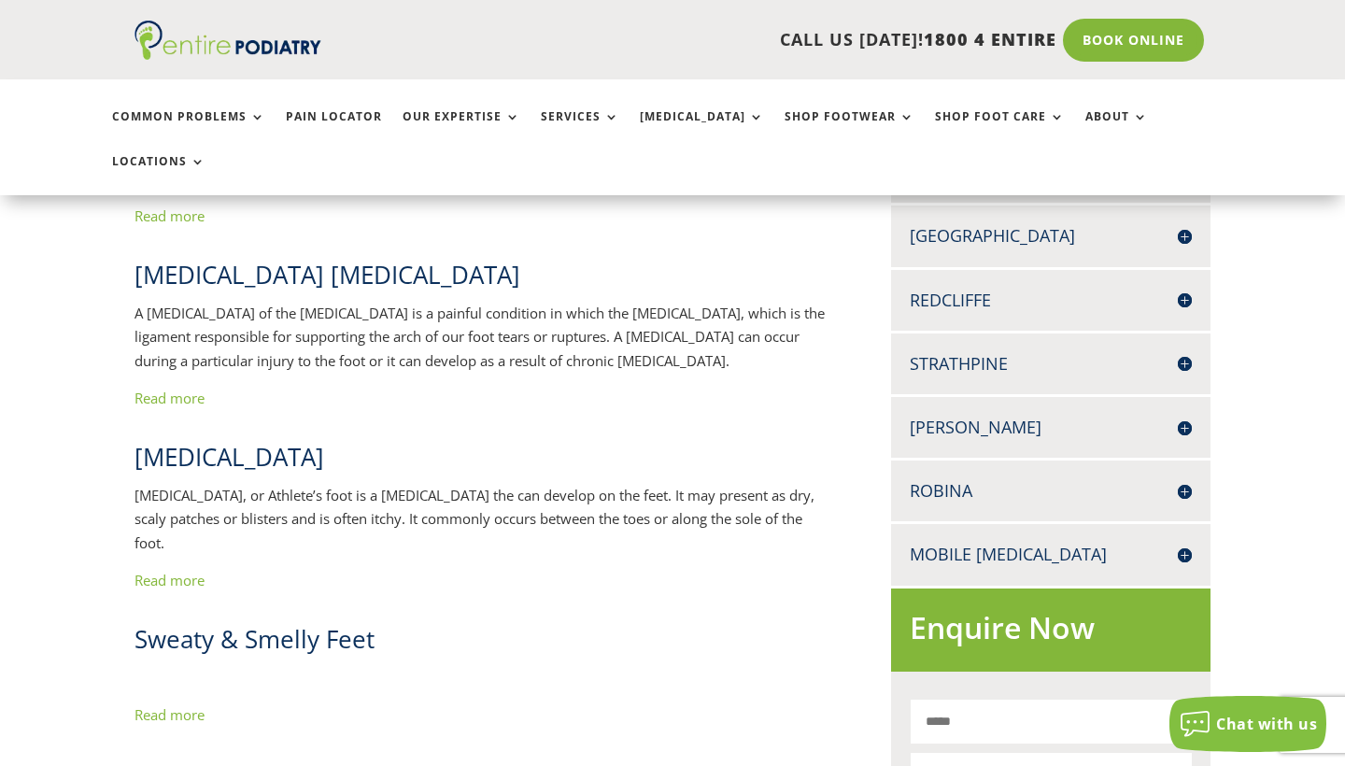
scroll to position [311, 0]
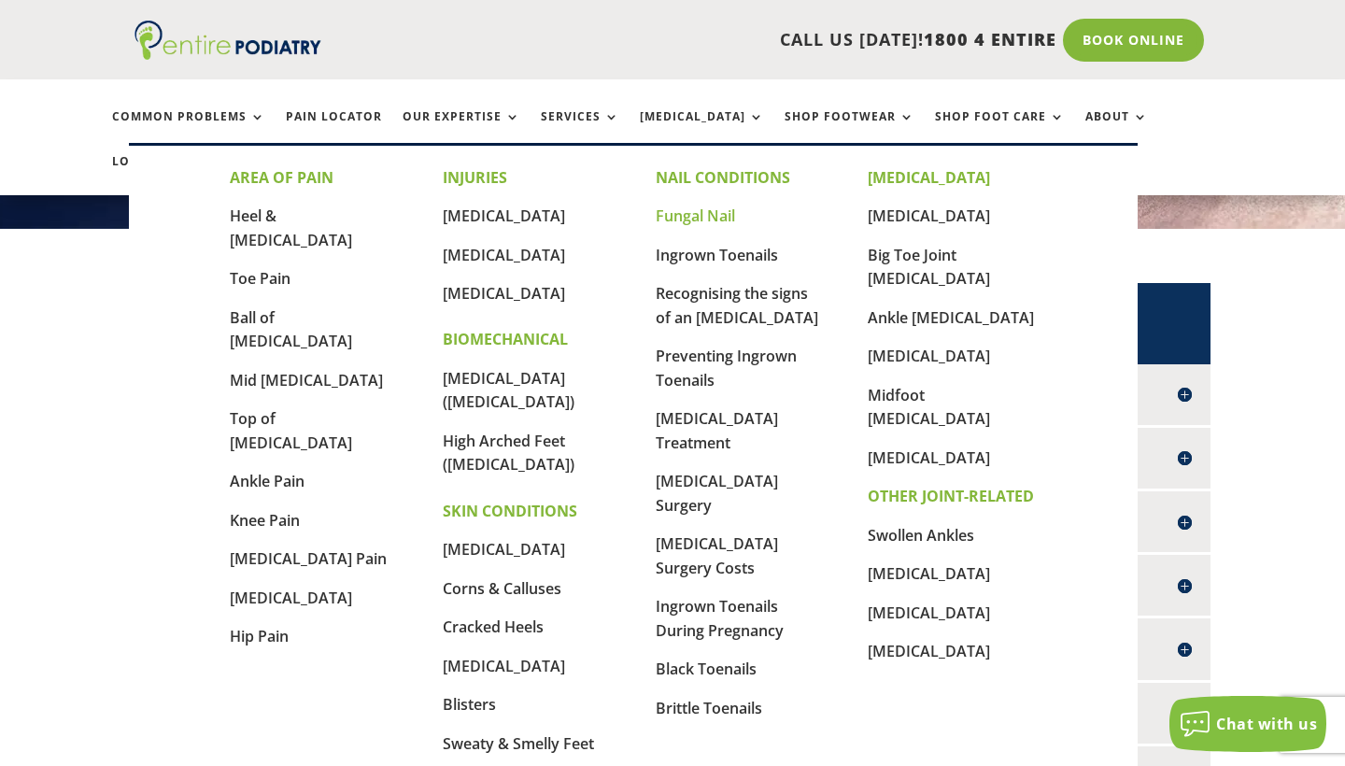
click at [708, 209] on link "Fungal Nail" at bounding box center [695, 215] width 79 height 21
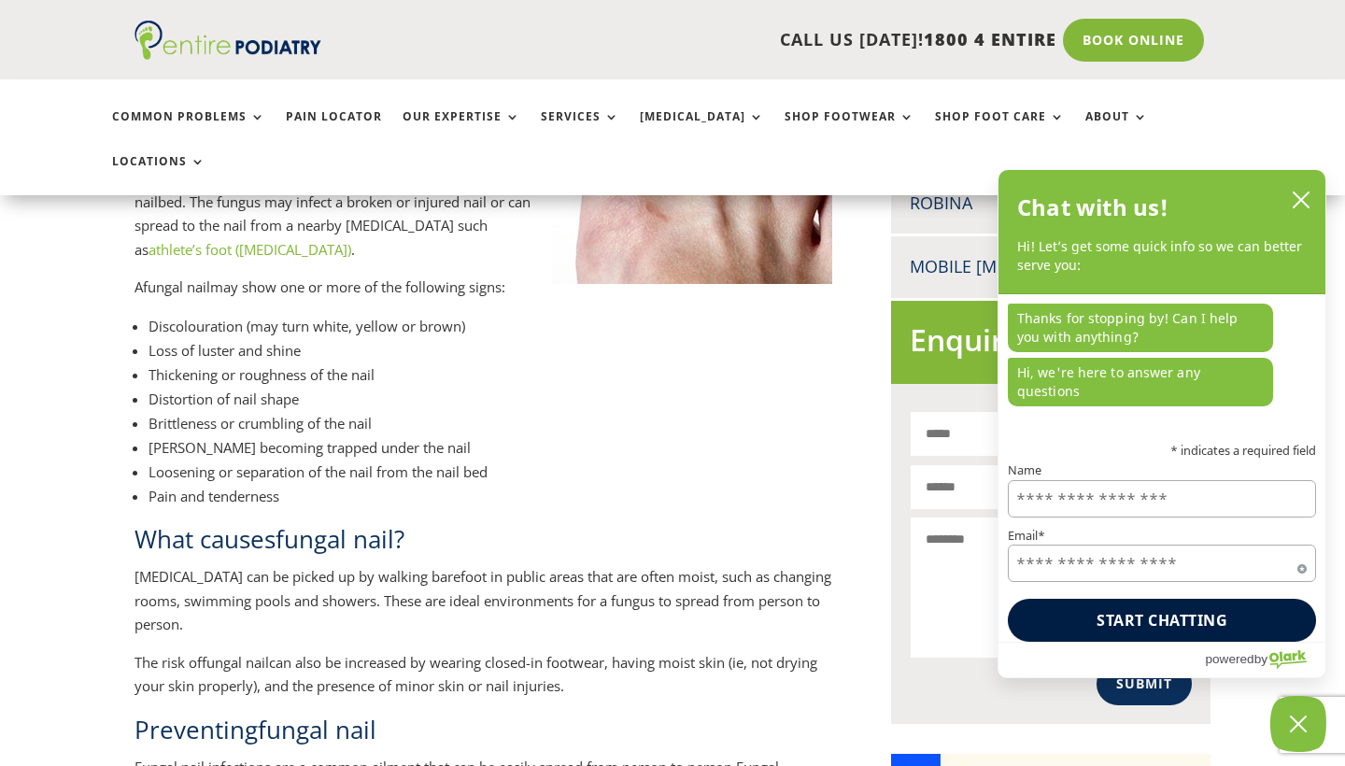
scroll to position [1482, 0]
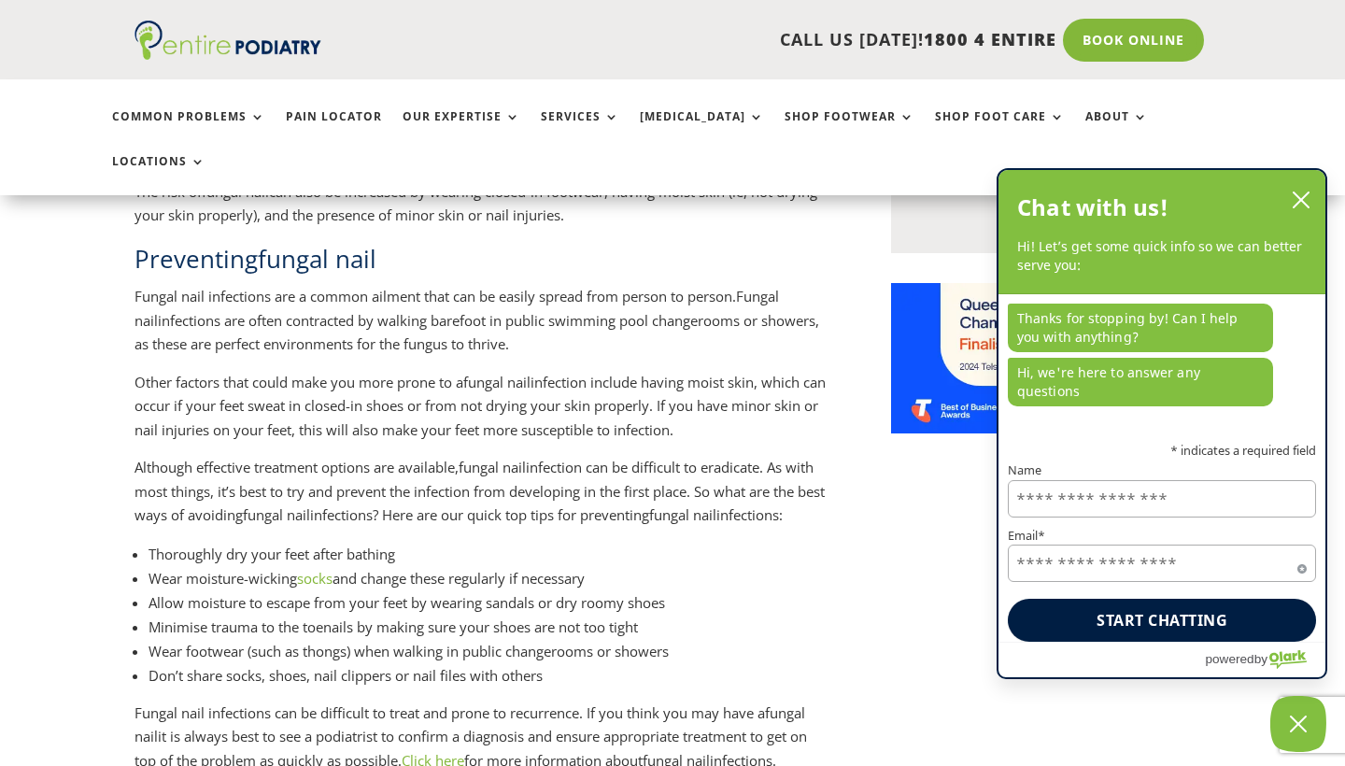
click at [1296, 209] on icon "close chatbox" at bounding box center [1301, 200] width 19 height 19
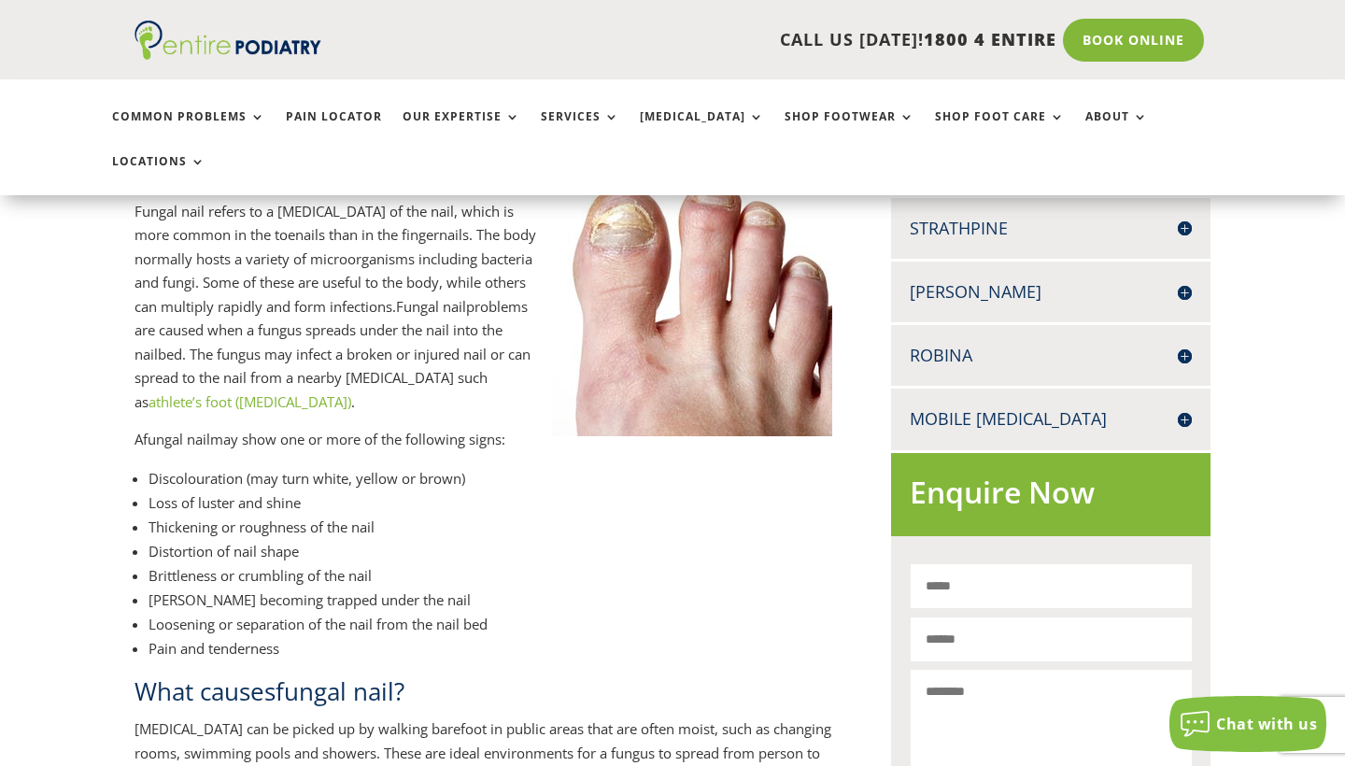
scroll to position [810, 0]
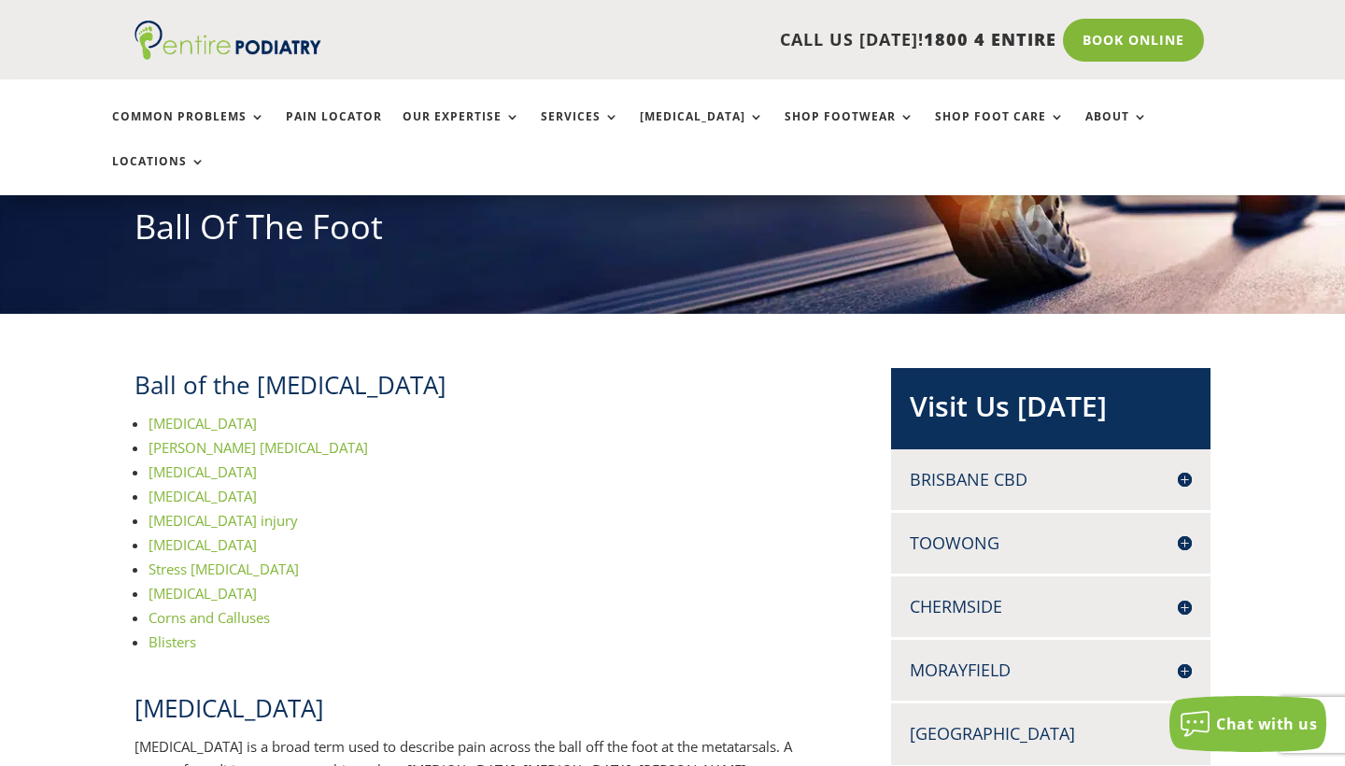
click at [215, 414] on span "Metatarsalgia" at bounding box center [203, 423] width 108 height 19
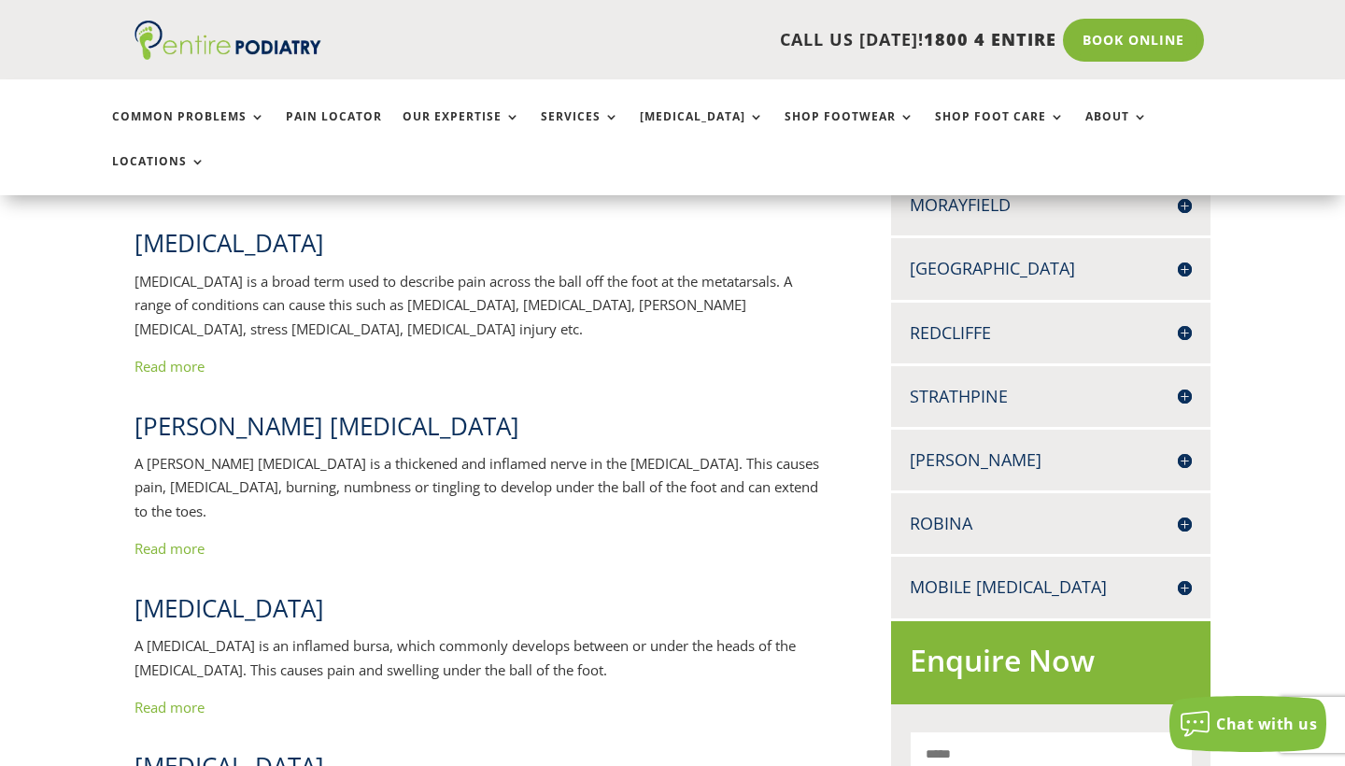
scroll to position [696, 0]
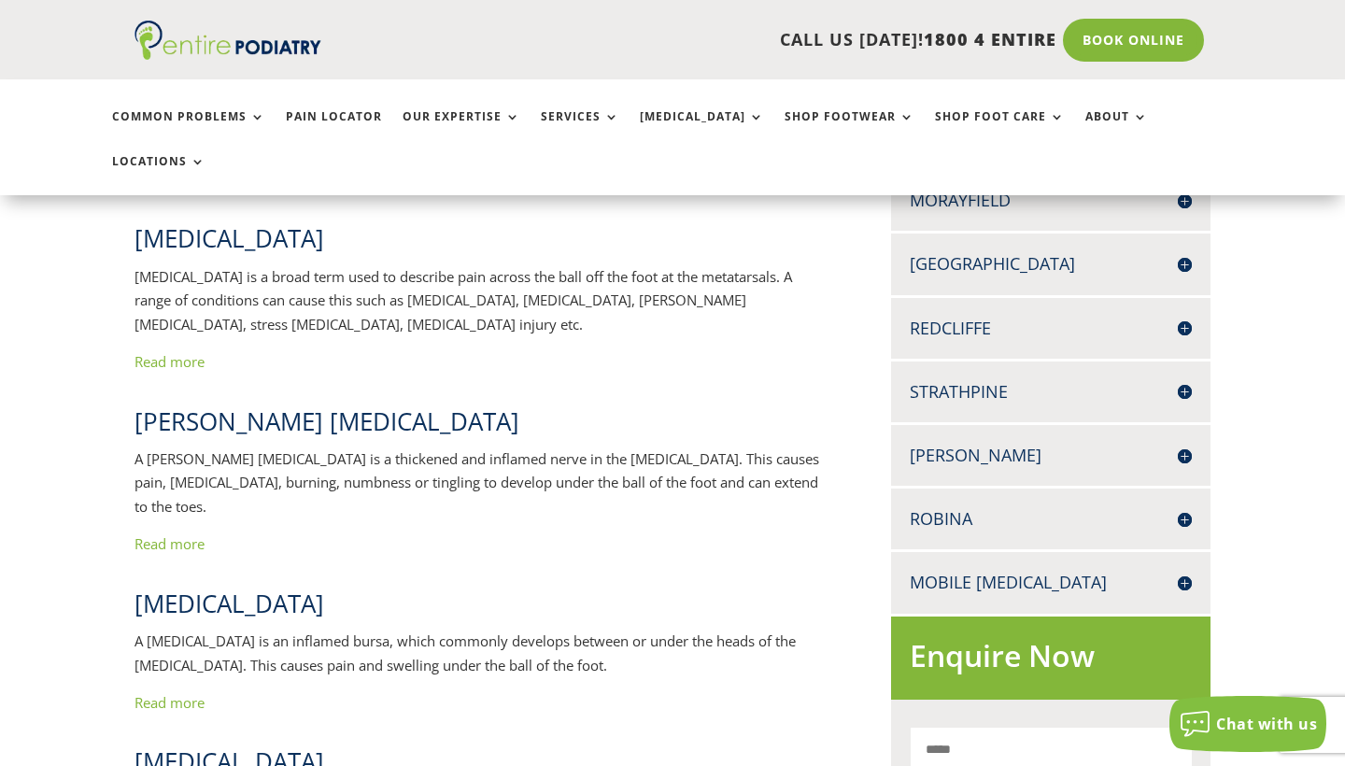
click at [195, 534] on link "Read more" at bounding box center [170, 543] width 70 height 19
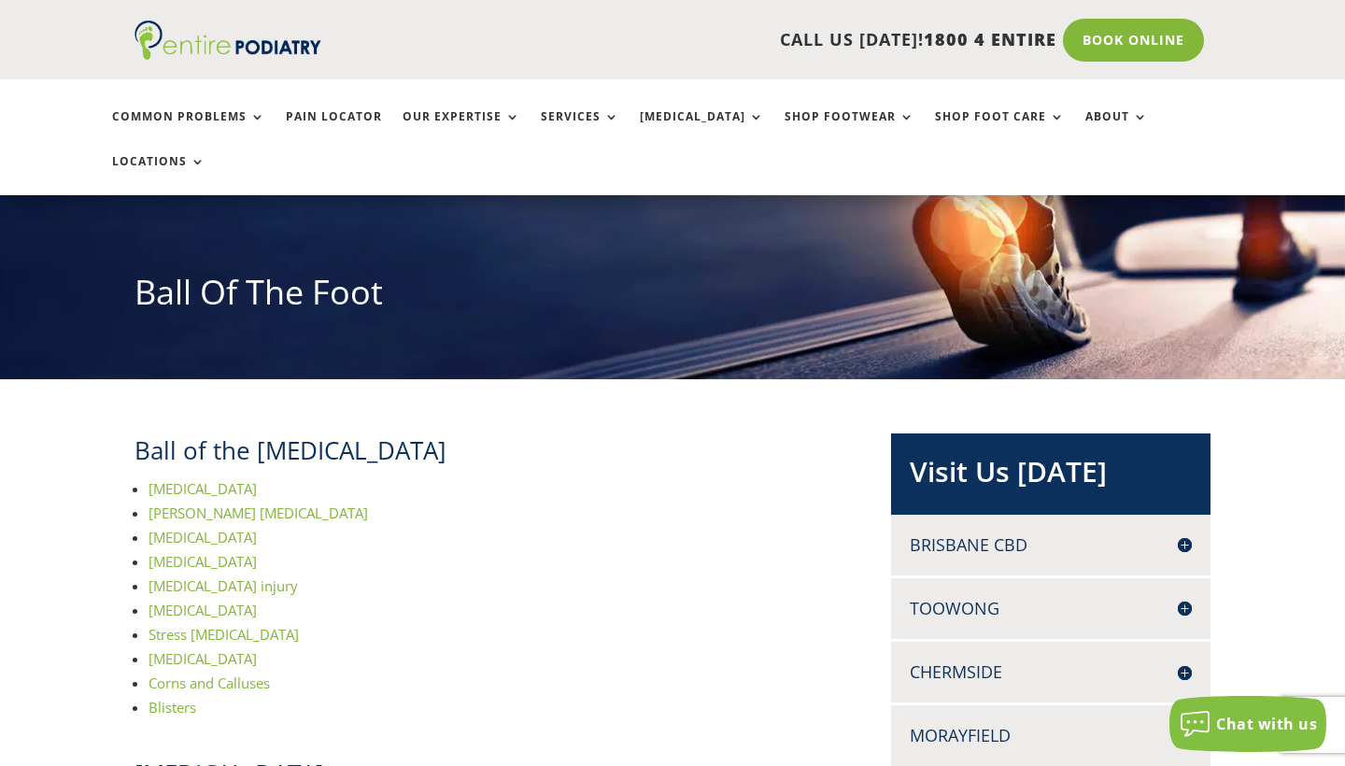
scroll to position [153, 0]
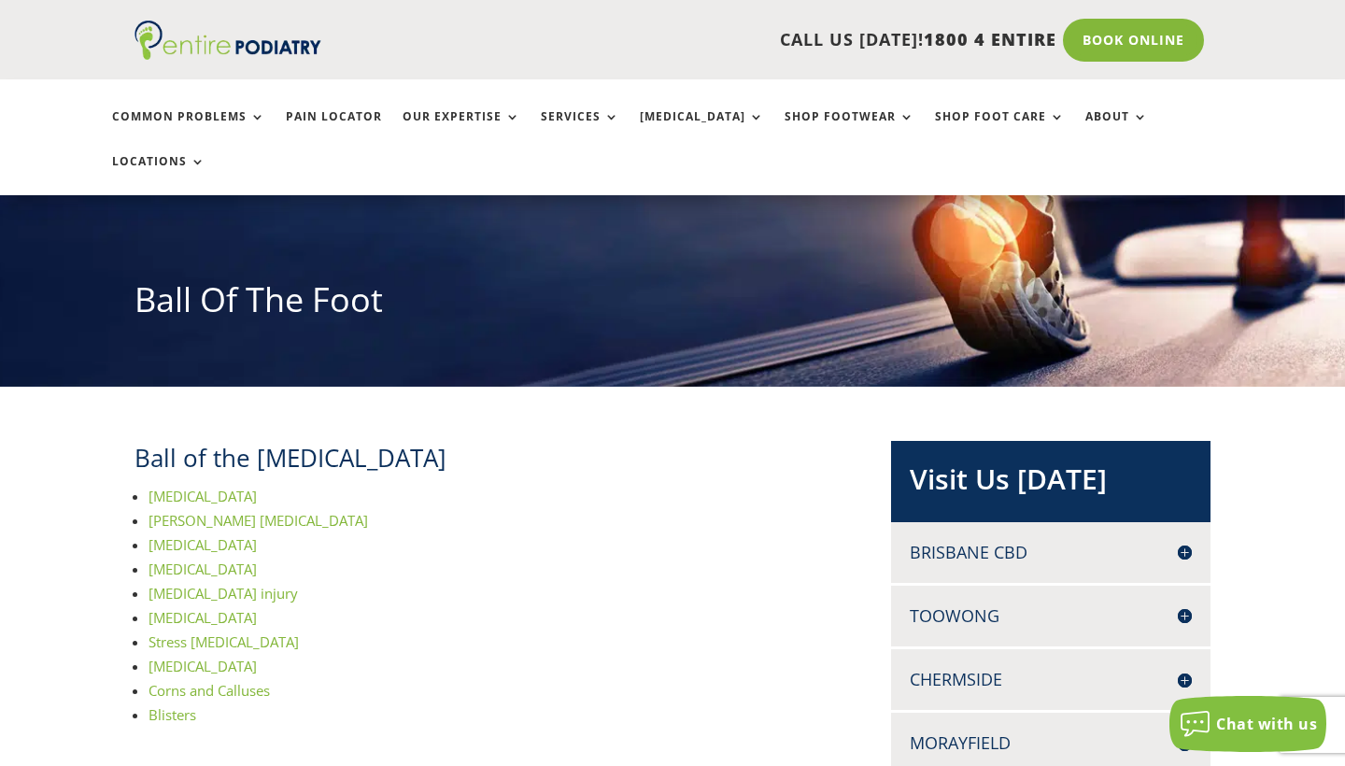
click at [186, 560] on span "[MEDICAL_DATA]" at bounding box center [203, 569] width 108 height 19
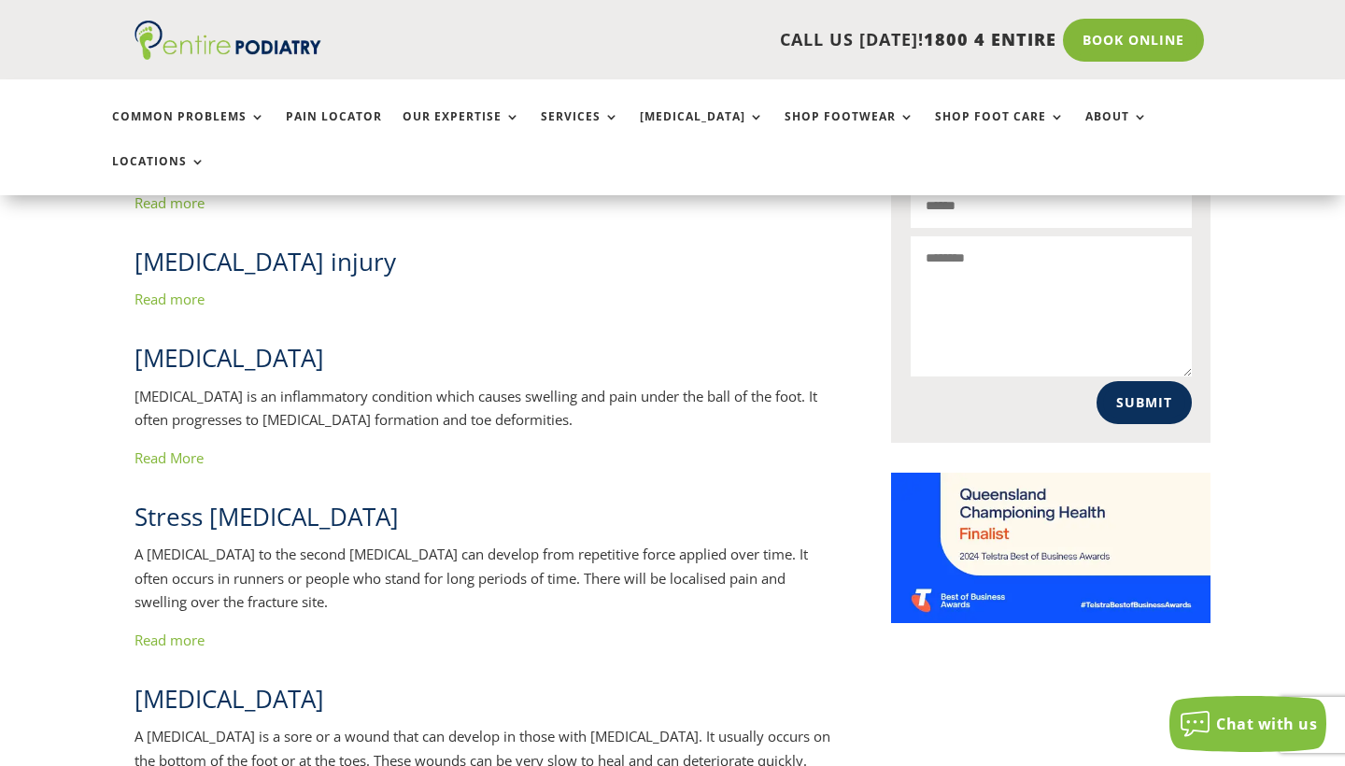
scroll to position [1148, 0]
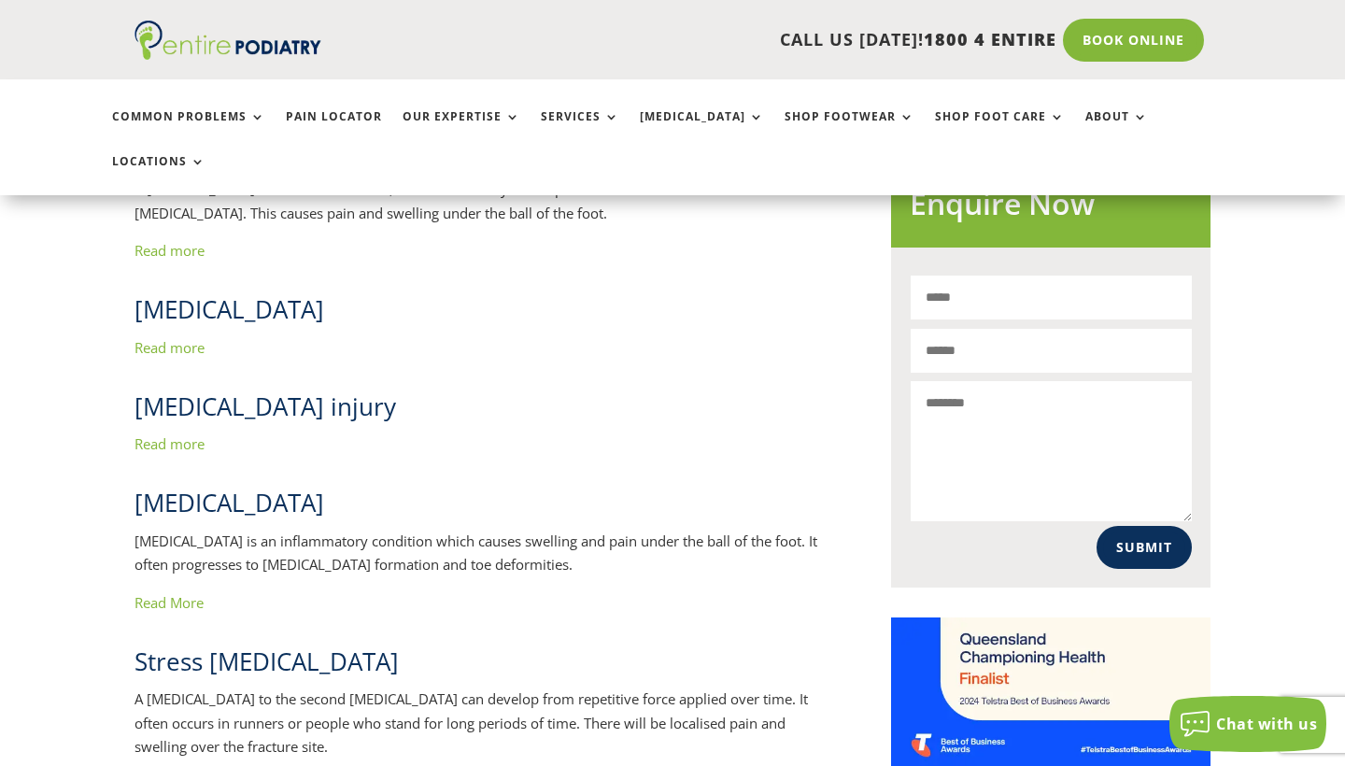
click at [191, 338] on link "Read more" at bounding box center [170, 347] width 70 height 19
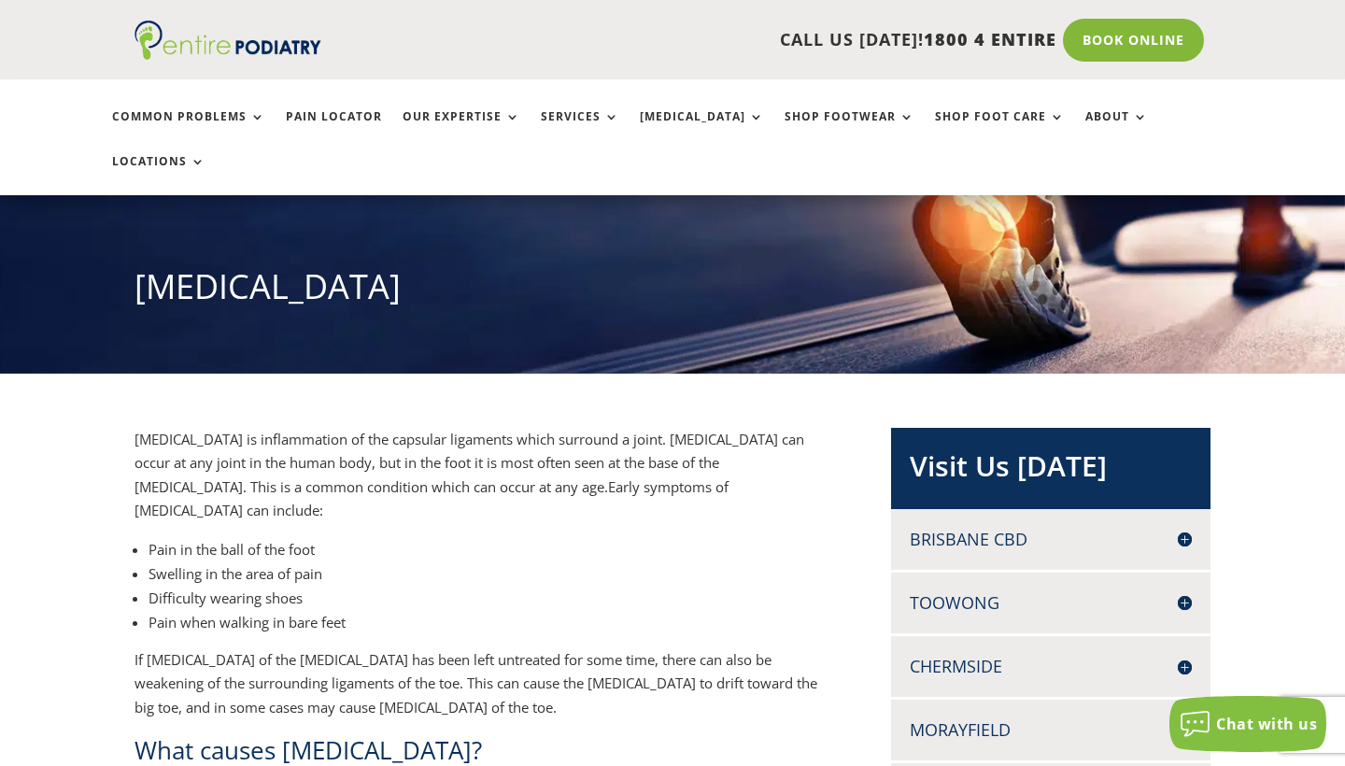
scroll to position [421, 0]
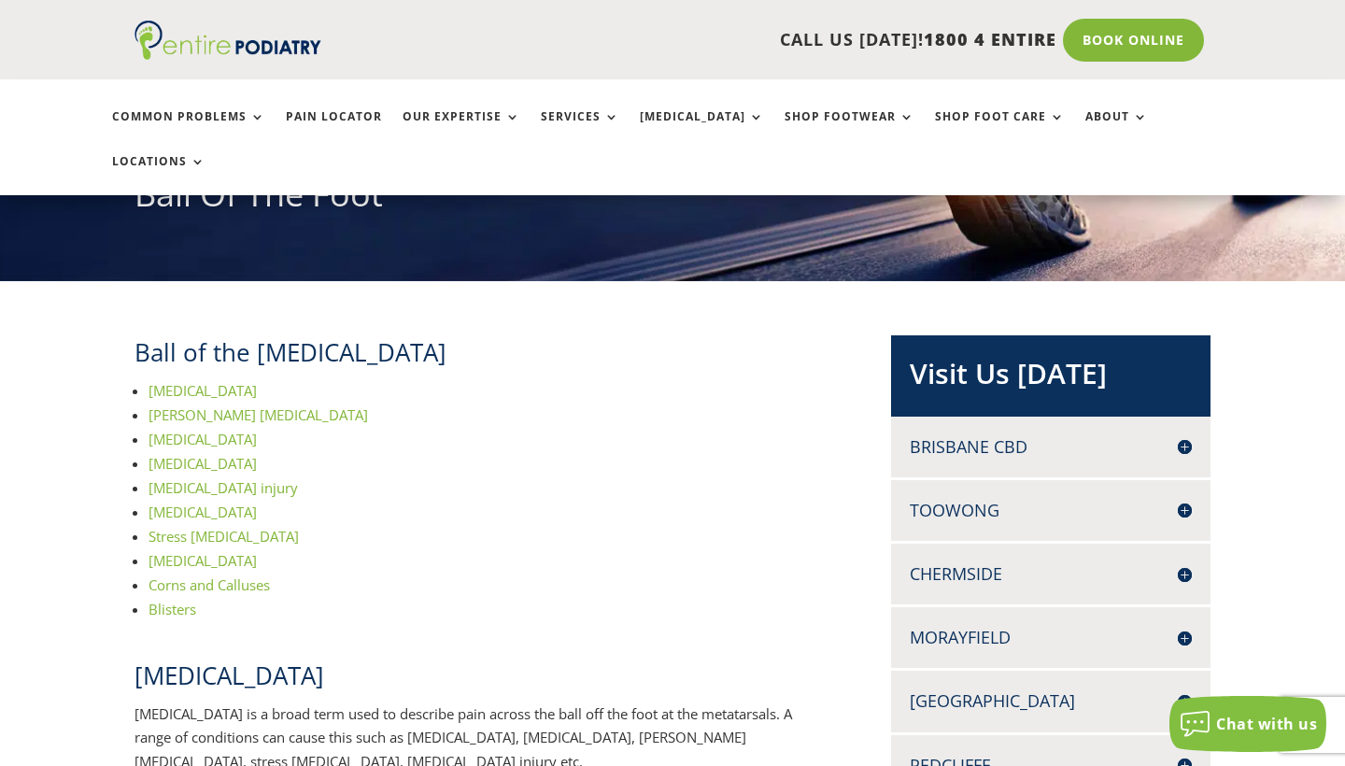
scroll to position [230, 0]
